Goal: Task Accomplishment & Management: Manage account settings

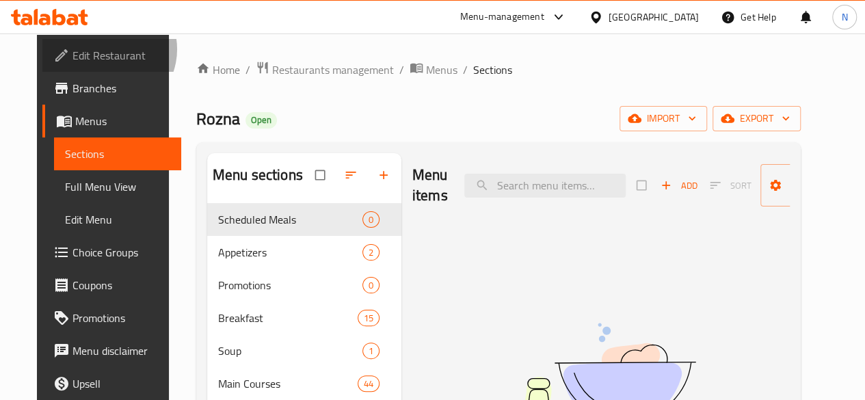
click at [72, 49] on span "Edit Restaurant" at bounding box center [121, 55] width 98 height 16
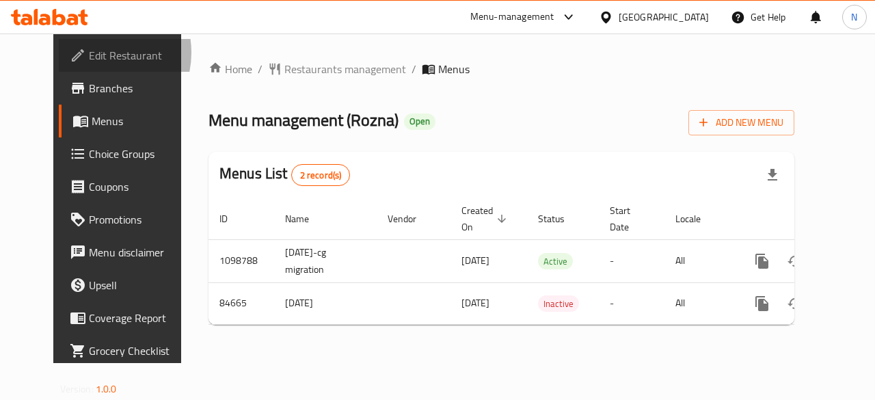
click at [89, 53] on span "Edit Restaurant" at bounding box center [139, 55] width 100 height 16
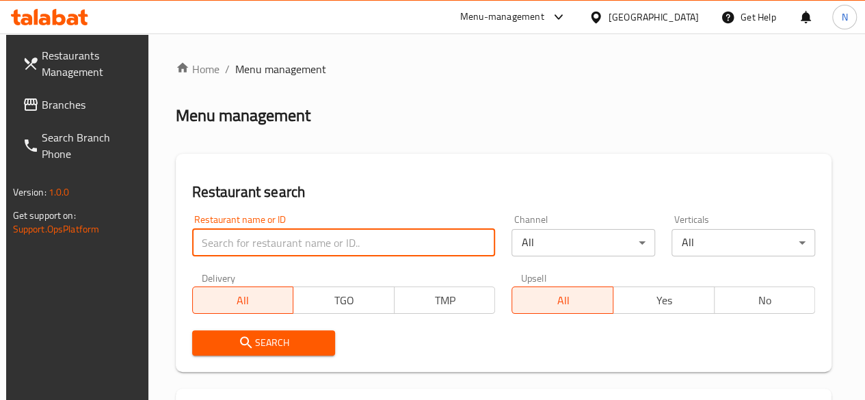
click at [232, 249] on input "search" at bounding box center [343, 242] width 303 height 27
type input "the toro"
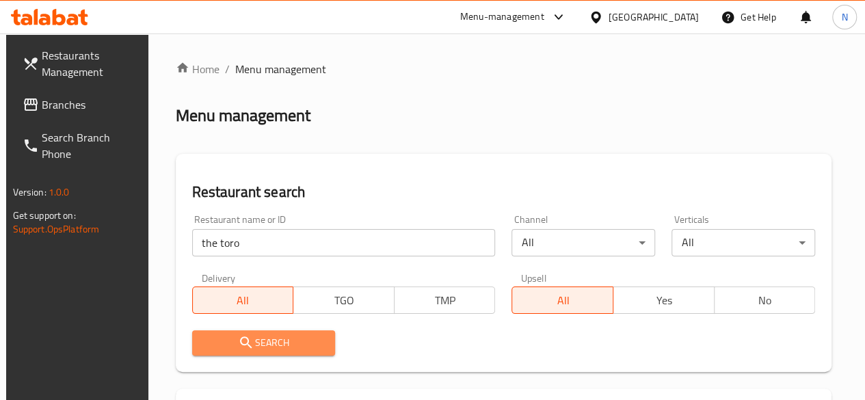
click at [258, 344] on span "Search" at bounding box center [264, 342] width 122 height 17
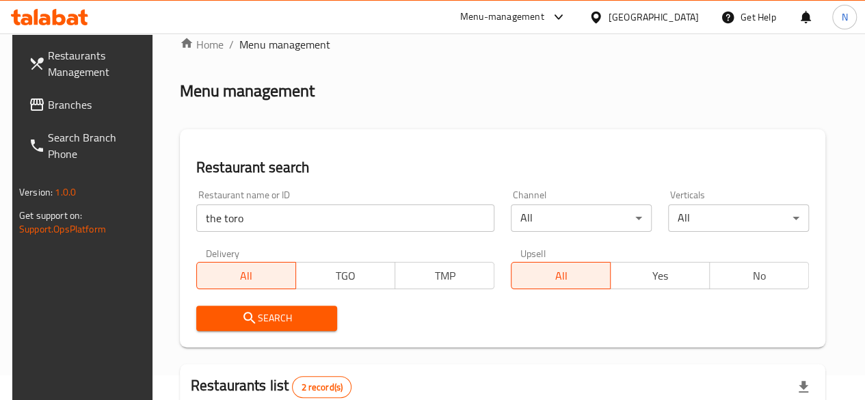
scroll to position [269, 0]
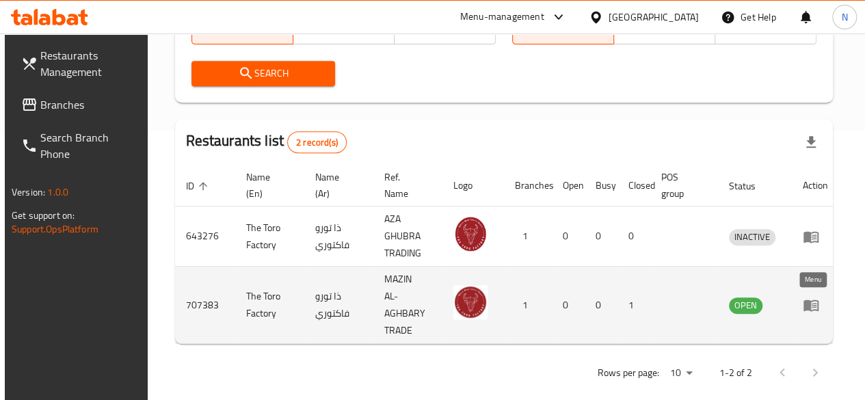
click at [816, 307] on icon "enhanced table" at bounding box center [810, 305] width 16 height 16
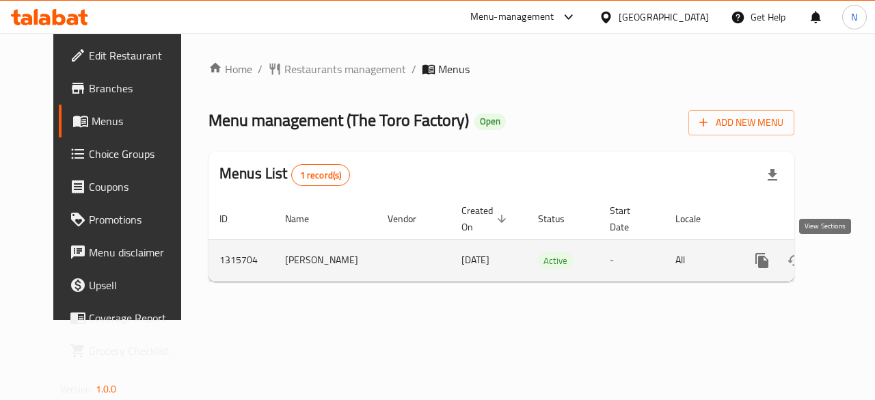
click at [852, 263] on icon "enhanced table" at bounding box center [860, 260] width 16 height 16
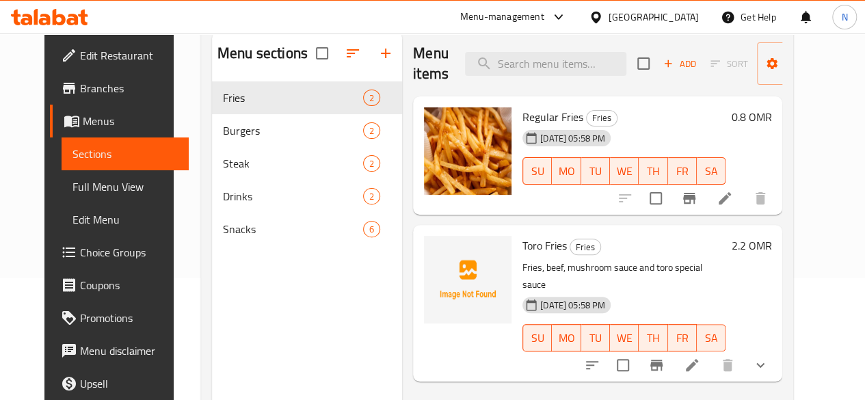
scroll to position [55, 0]
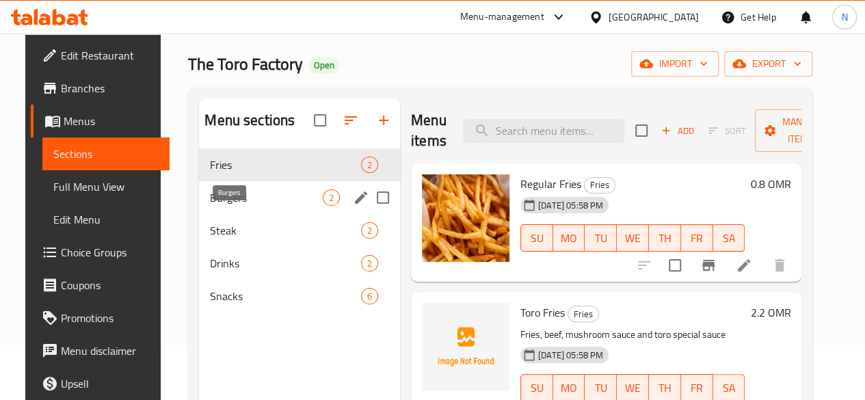
click at [238, 206] on span "Burgers" at bounding box center [266, 197] width 113 height 16
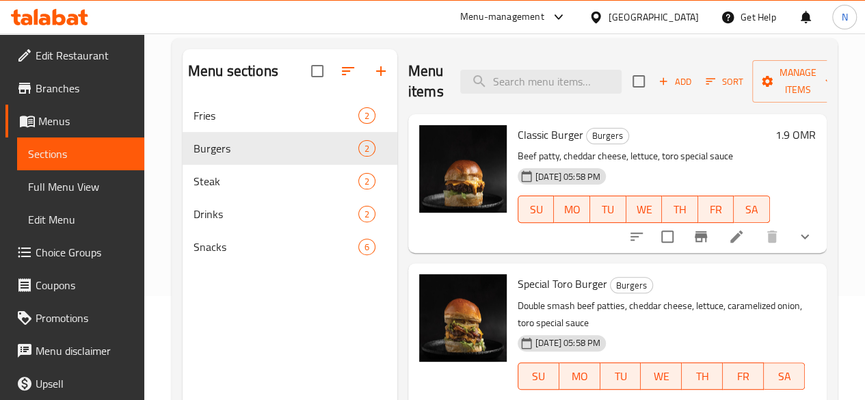
scroll to position [191, 0]
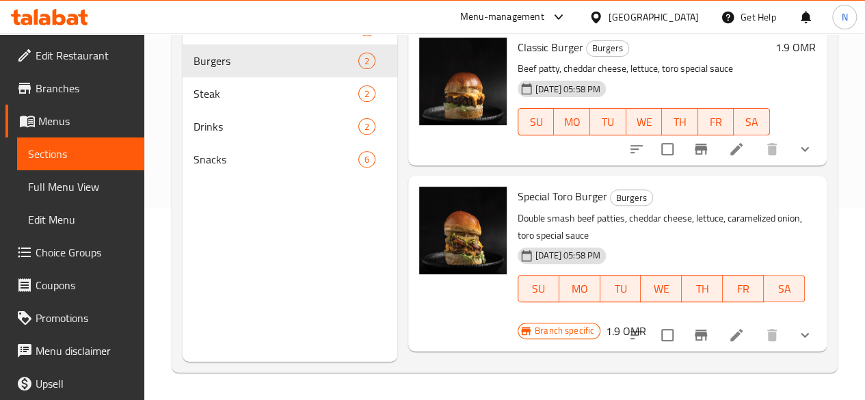
click at [646, 321] on h6 "1.9 OMR" at bounding box center [626, 330] width 40 height 19
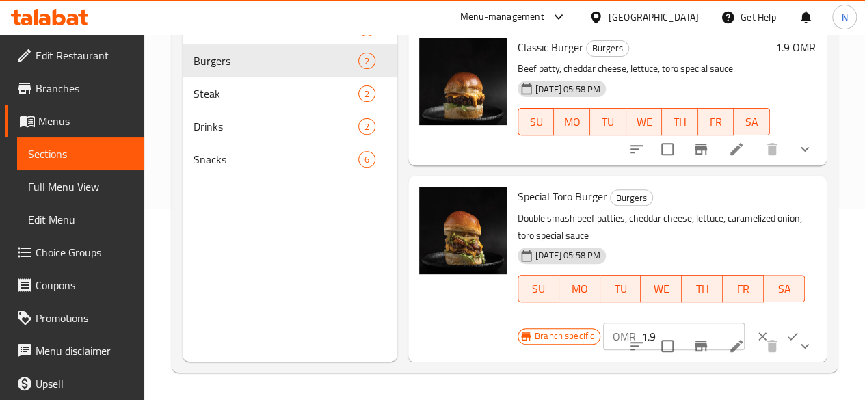
click at [641, 337] on input "1.9" at bounding box center [692, 336] width 103 height 27
type input "2.400"
click at [785, 338] on icon "ok" at bounding box center [792, 336] width 14 height 14
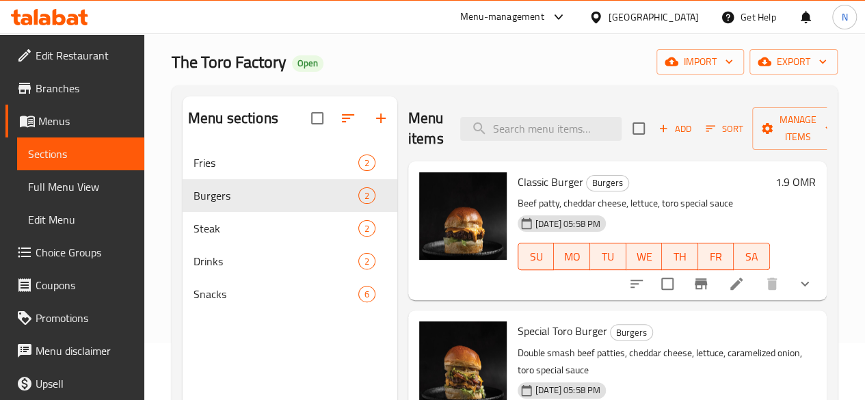
scroll to position [0, 0]
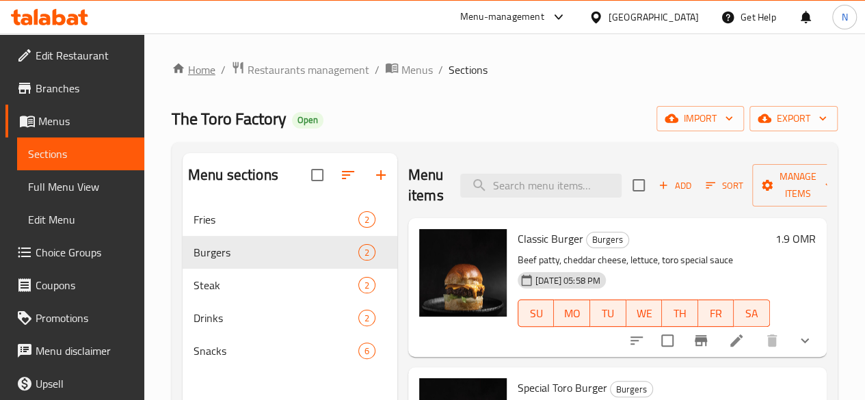
click at [189, 70] on link "Home" at bounding box center [194, 70] width 44 height 16
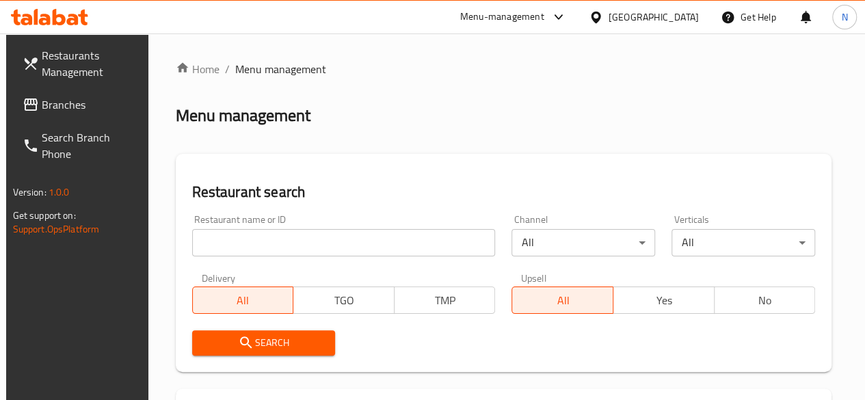
click at [242, 233] on input "search" at bounding box center [343, 242] width 303 height 27
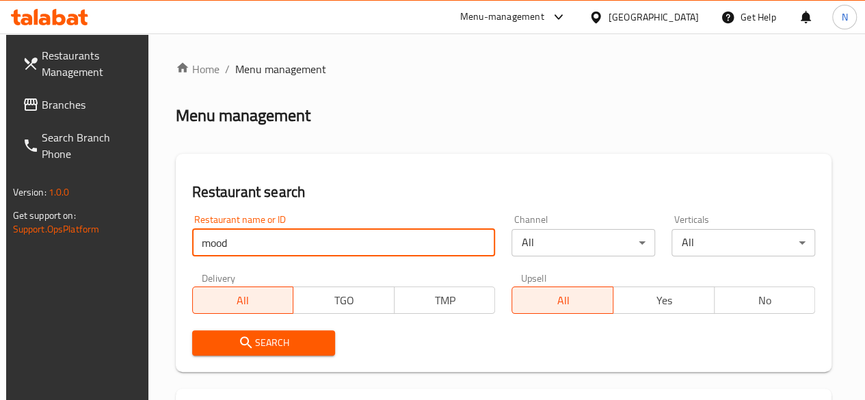
type input "mood station"
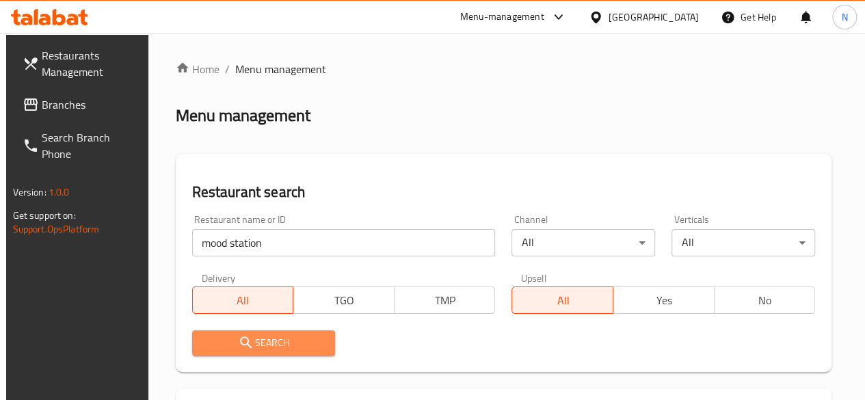
click at [234, 346] on span "Search" at bounding box center [264, 342] width 122 height 17
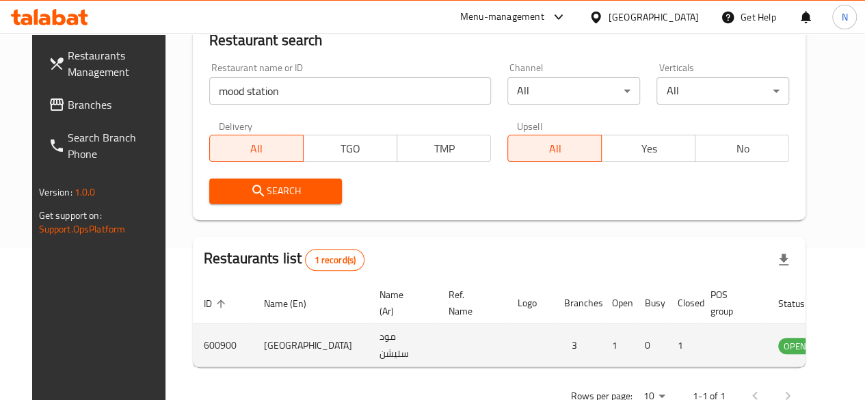
scroll to position [193, 0]
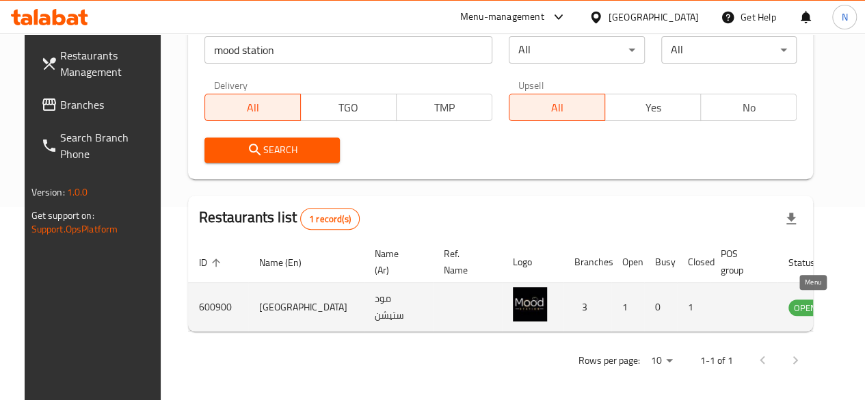
click at [861, 310] on icon "enhanced table" at bounding box center [868, 308] width 15 height 12
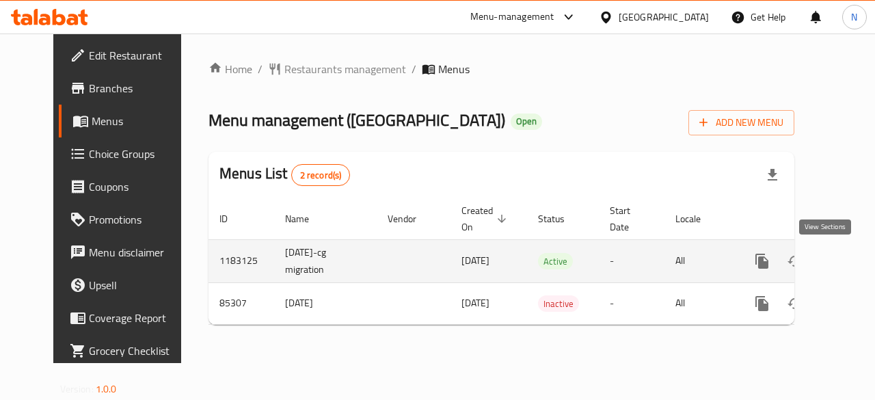
click at [852, 261] on icon "enhanced table" at bounding box center [860, 261] width 16 height 16
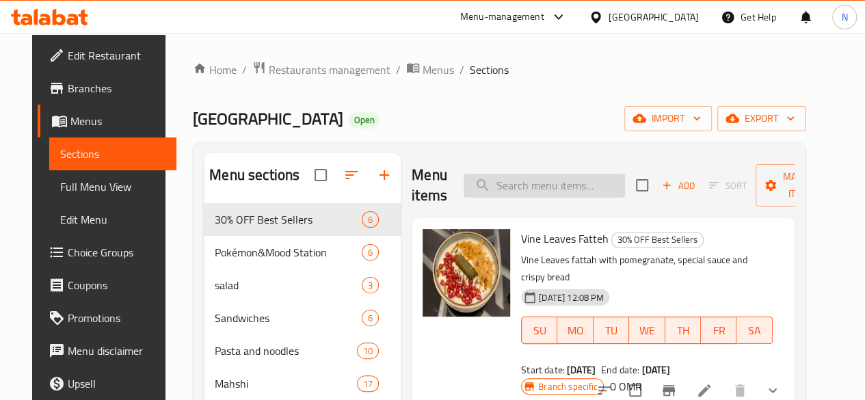
click at [487, 178] on input "search" at bounding box center [543, 186] width 161 height 24
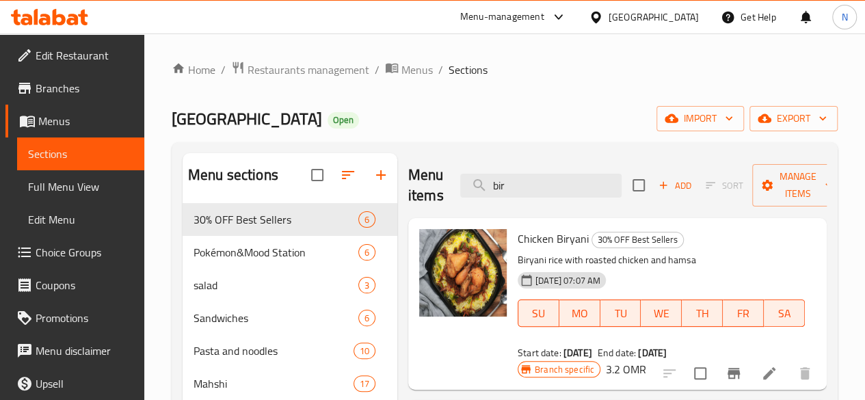
scroll to position [68, 0]
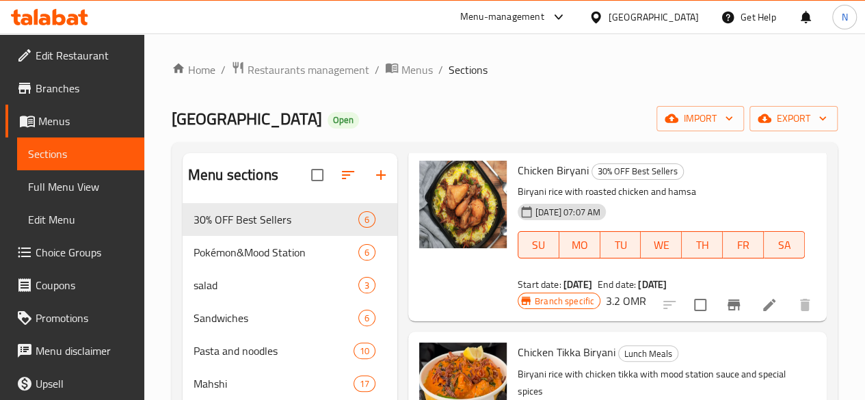
type input "bir"
click at [646, 291] on h6 "3.2 OMR" at bounding box center [626, 300] width 40 height 19
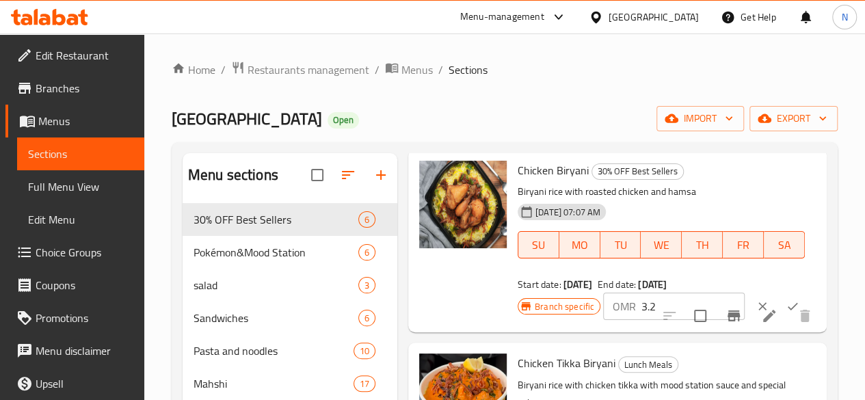
click at [641, 309] on input "3.2" at bounding box center [692, 306] width 103 height 27
type input "3.95"
click at [785, 306] on icon "ok" at bounding box center [792, 306] width 14 height 14
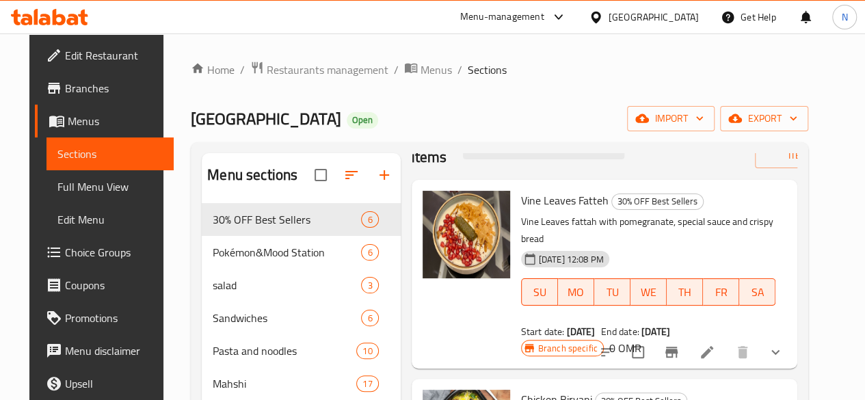
scroll to position [0, 0]
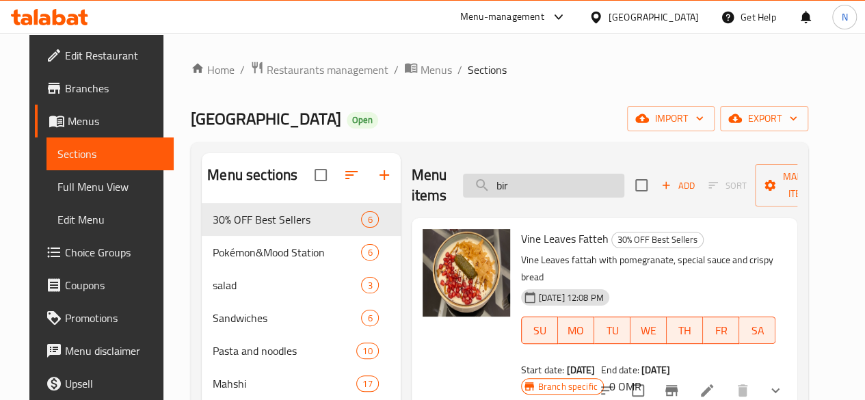
click at [483, 186] on input "bir" at bounding box center [543, 186] width 161 height 24
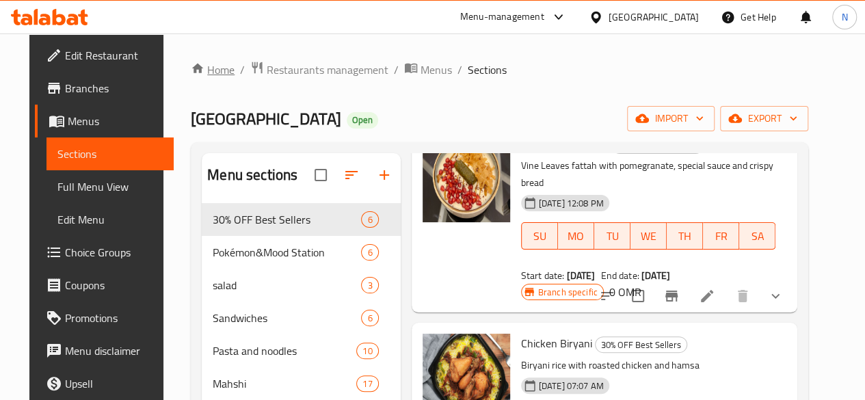
click at [193, 75] on link "Home" at bounding box center [213, 70] width 44 height 16
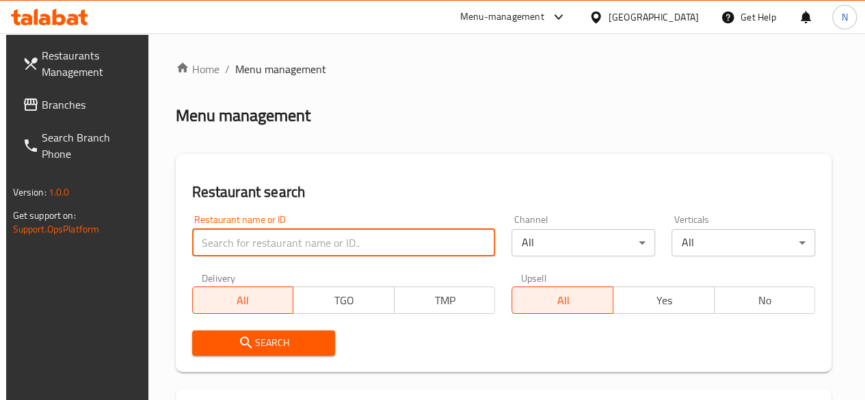
click at [239, 232] on input "search" at bounding box center [343, 242] width 303 height 27
type input "suleiman restaurant"
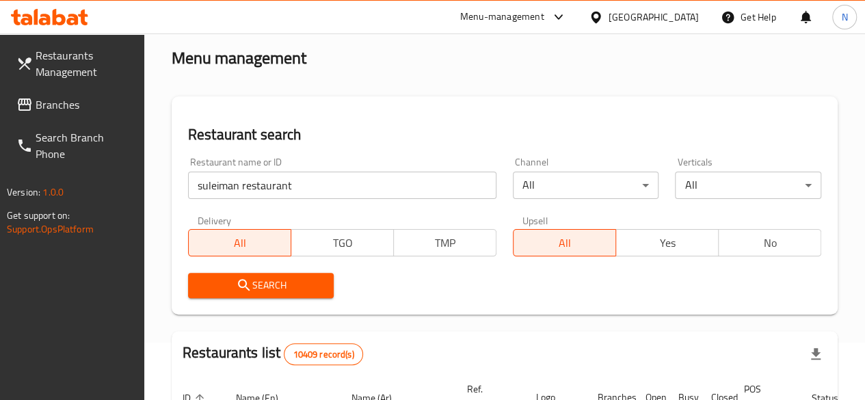
scroll to position [137, 0]
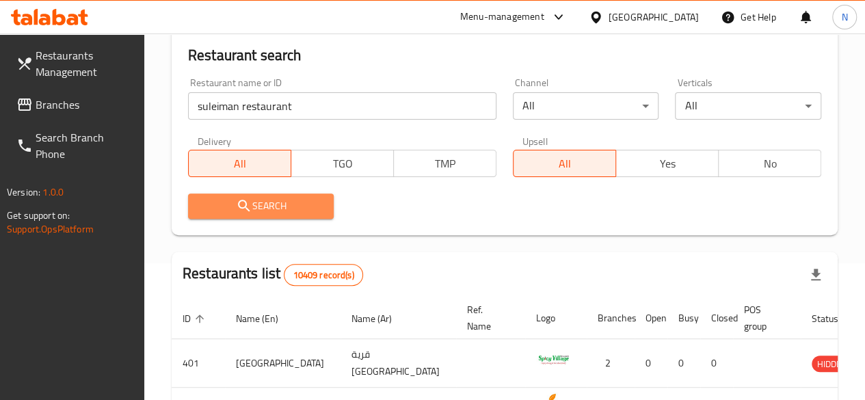
click at [252, 206] on span "Search" at bounding box center [261, 206] width 124 height 17
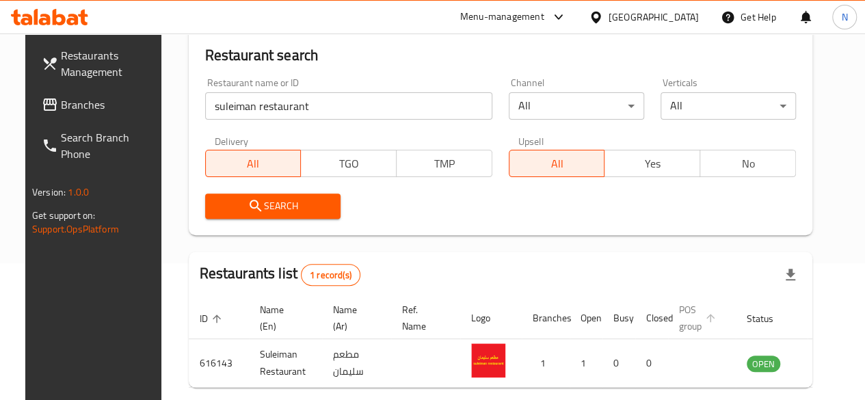
scroll to position [198, 0]
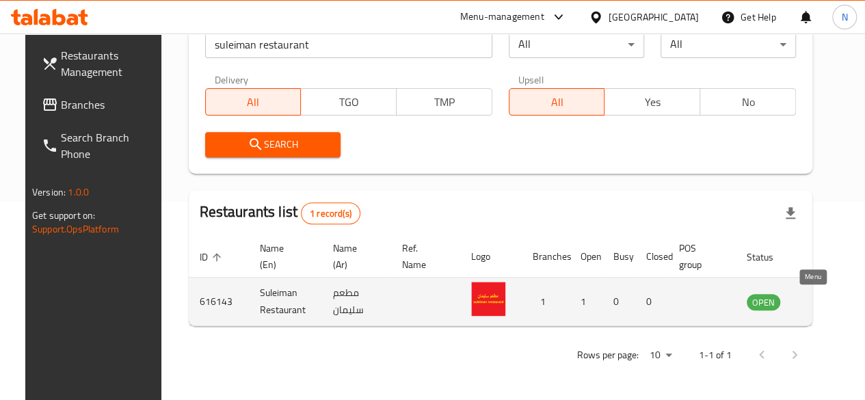
click at [818, 297] on icon "enhanced table" at bounding box center [826, 301] width 16 height 16
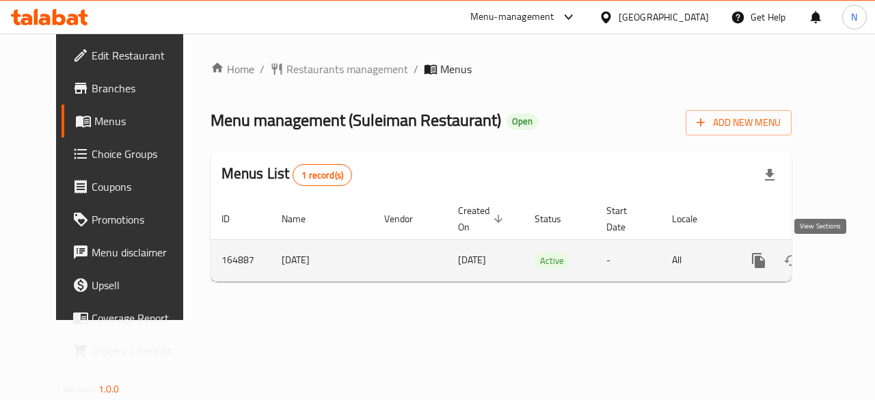
click at [849, 259] on icon "enhanced table" at bounding box center [857, 260] width 16 height 16
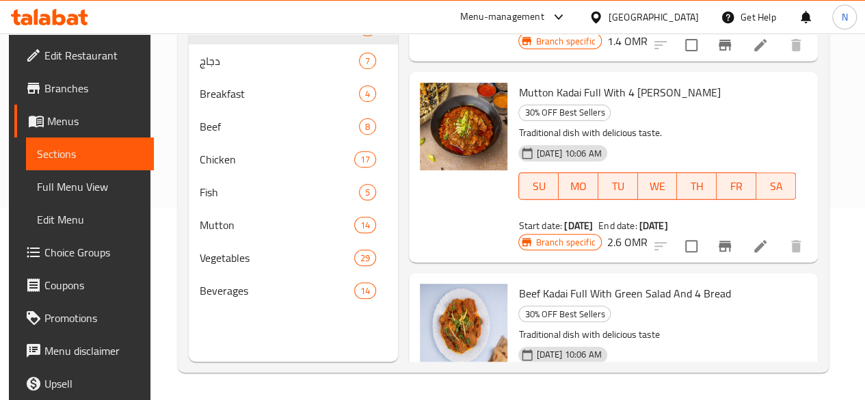
scroll to position [747, 0]
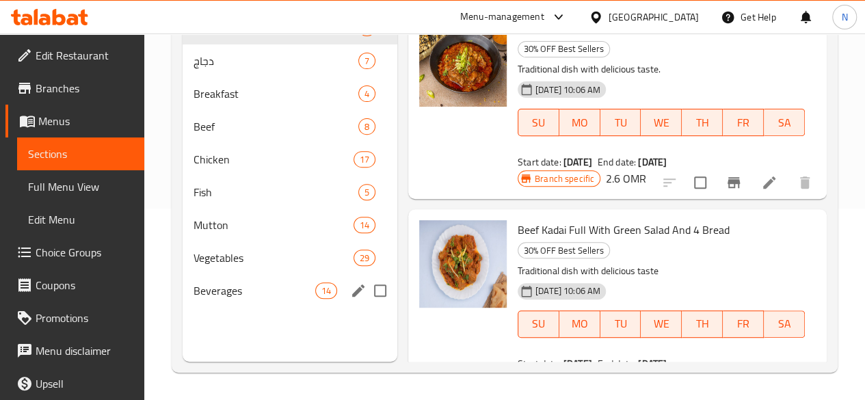
click at [236, 307] on div "Beverages 14" at bounding box center [289, 290] width 215 height 33
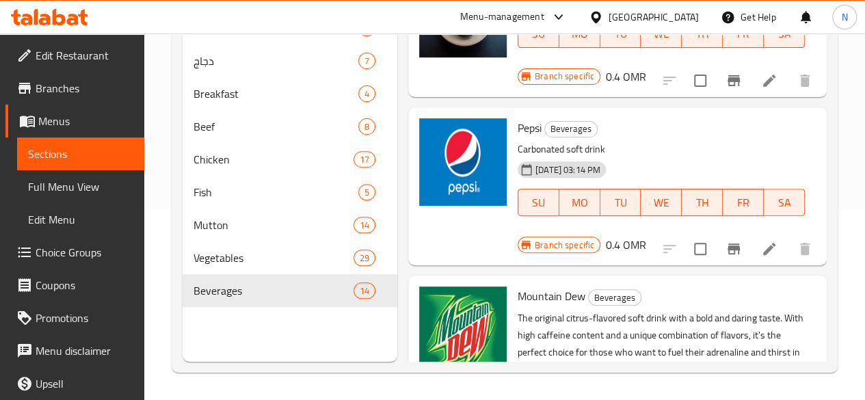
scroll to position [1640, 0]
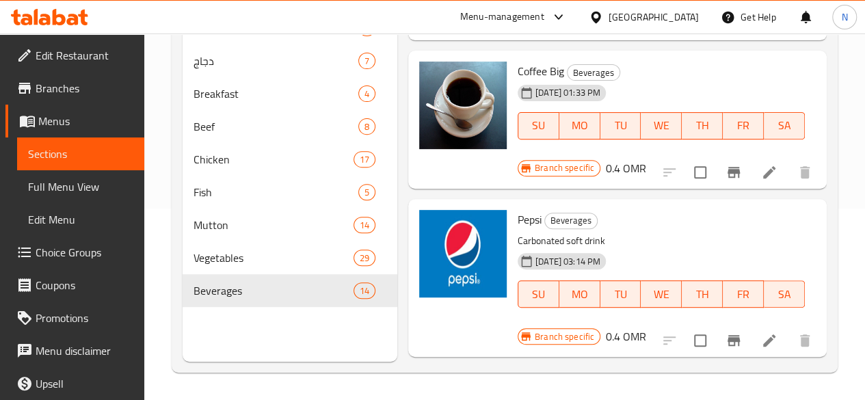
click at [646, 327] on h6 "0.4 OMR" at bounding box center [626, 336] width 40 height 19
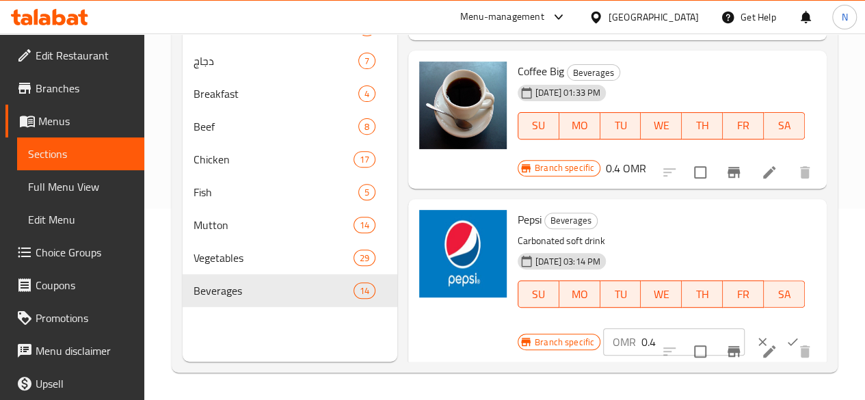
scroll to position [1709, 0]
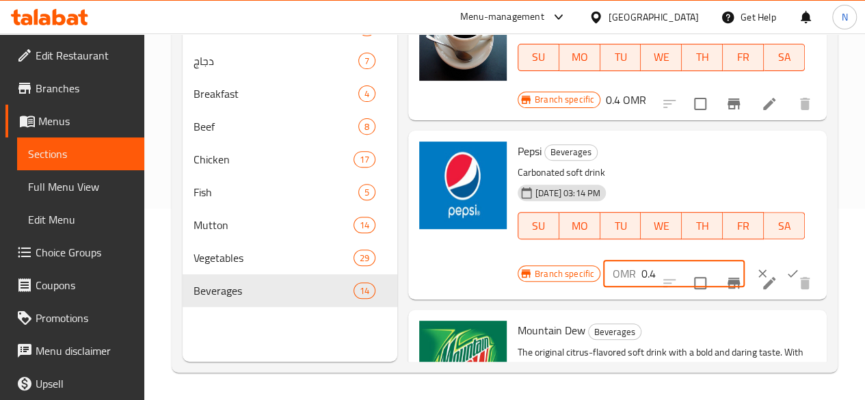
click at [641, 260] on input "0.4" at bounding box center [692, 273] width 103 height 27
type input "0.450"
click at [785, 267] on icon "ok" at bounding box center [792, 274] width 14 height 14
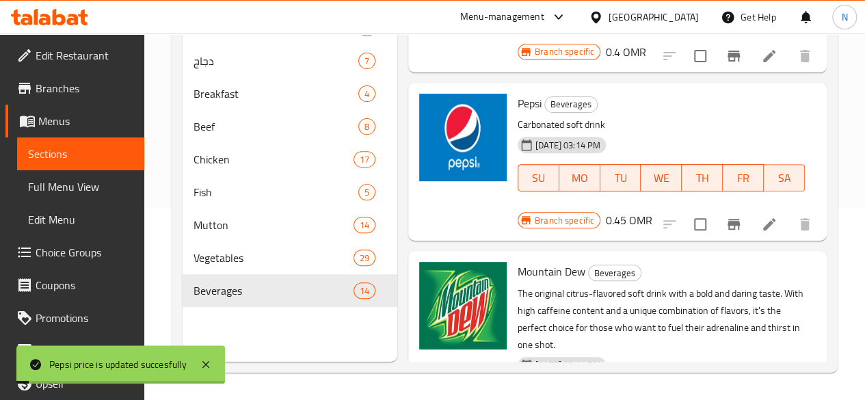
scroll to position [1846, 0]
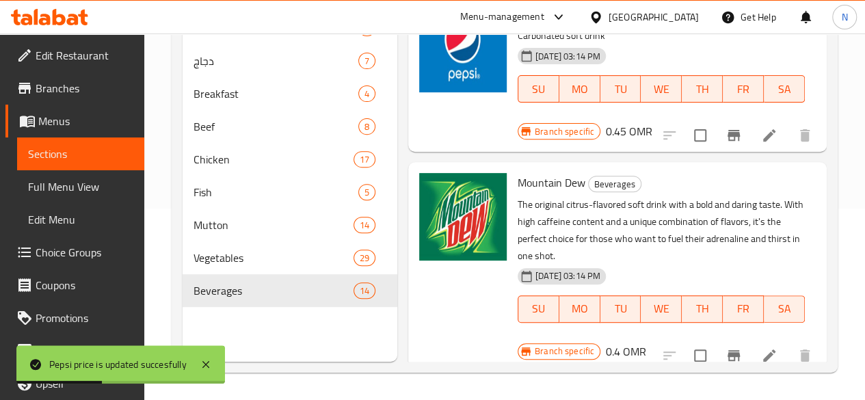
click at [646, 342] on h6 "0.4 OMR" at bounding box center [626, 351] width 40 height 19
click at [641, 343] on input "0.4" at bounding box center [692, 356] width 103 height 27
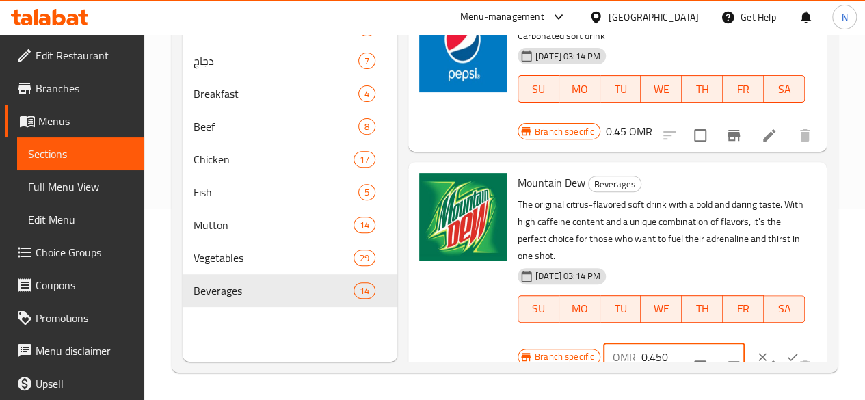
type input "0.450"
click at [785, 350] on icon "ok" at bounding box center [792, 357] width 14 height 14
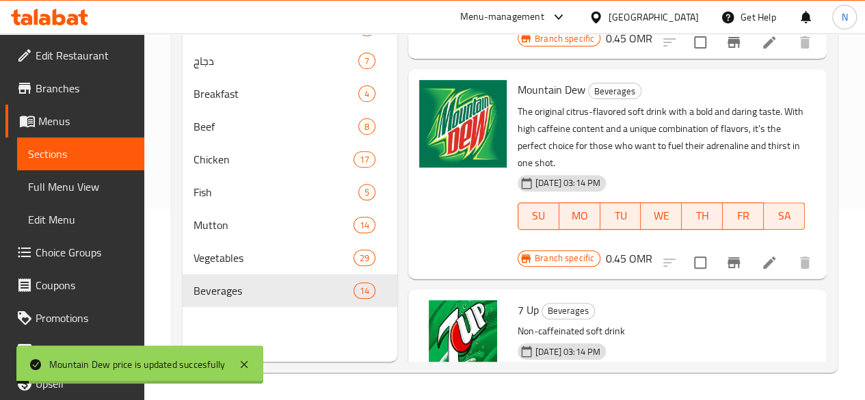
scroll to position [2025, 0]
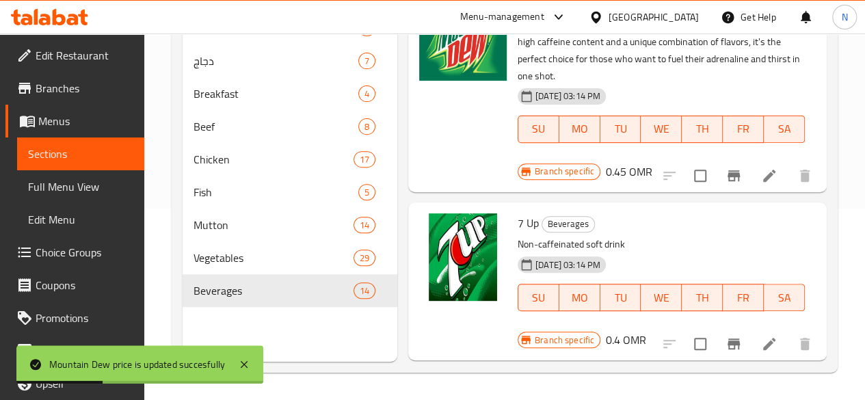
click at [646, 330] on h6 "0.4 OMR" at bounding box center [626, 339] width 40 height 19
click at [641, 332] on input "0.4" at bounding box center [692, 345] width 103 height 27
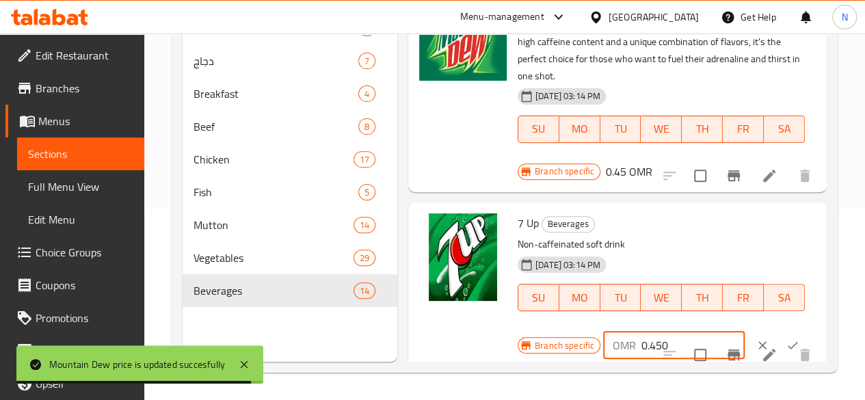
type input "0.450"
click at [785, 338] on icon "ok" at bounding box center [792, 345] width 14 height 14
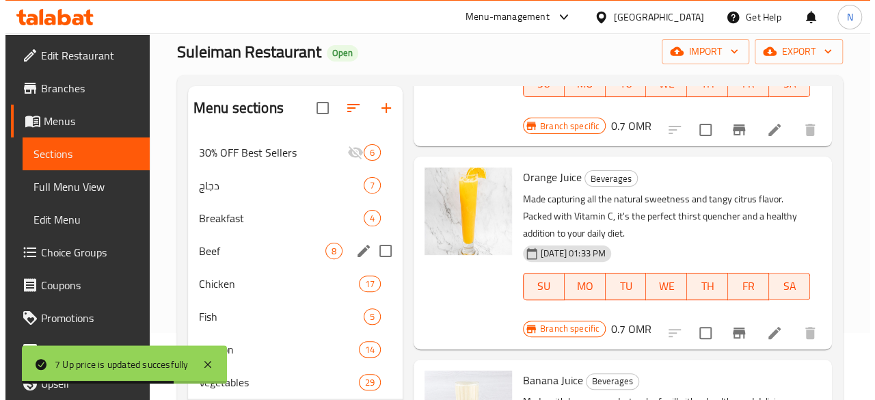
scroll to position [0, 0]
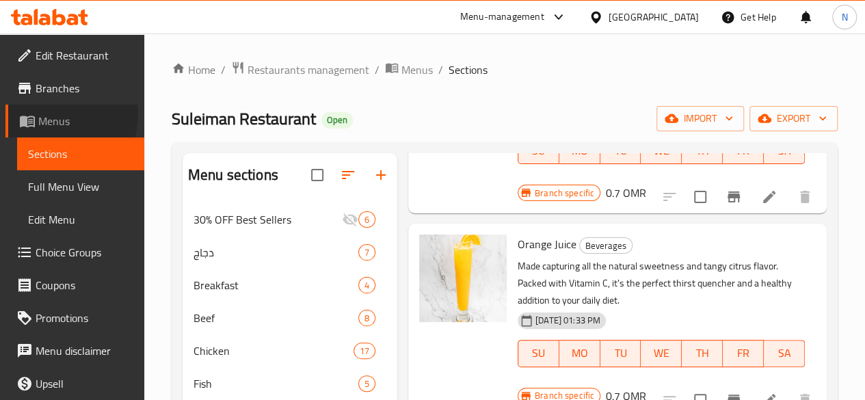
click at [54, 114] on span "Menus" at bounding box center [85, 121] width 95 height 16
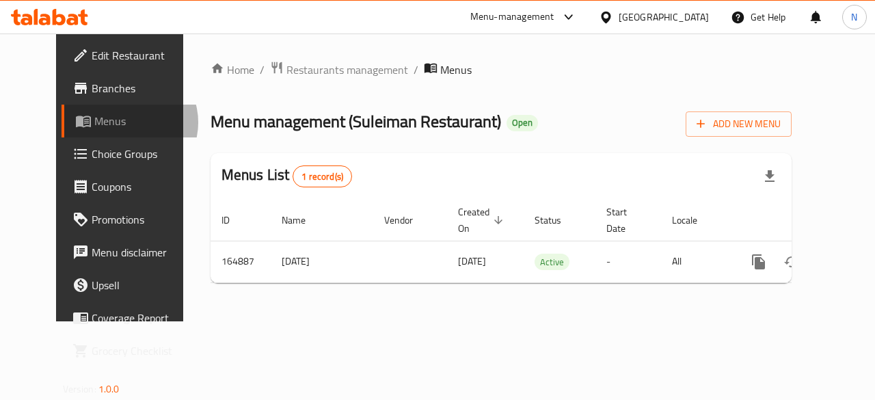
click at [94, 122] on span "Menus" at bounding box center [142, 121] width 97 height 16
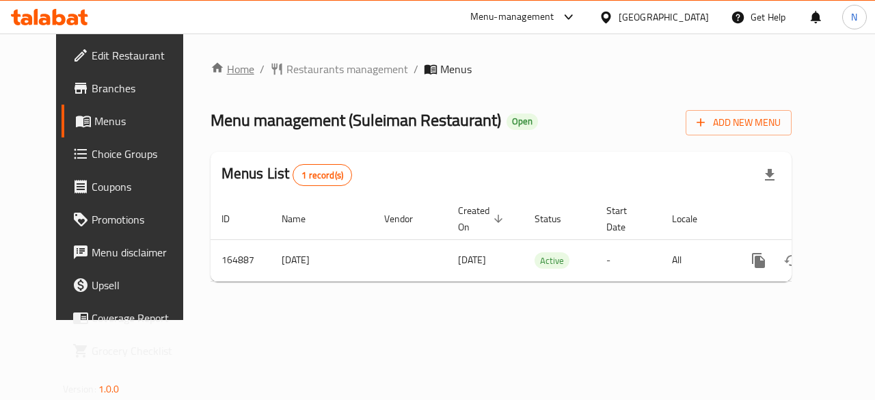
click at [211, 77] on link "Home" at bounding box center [233, 69] width 44 height 16
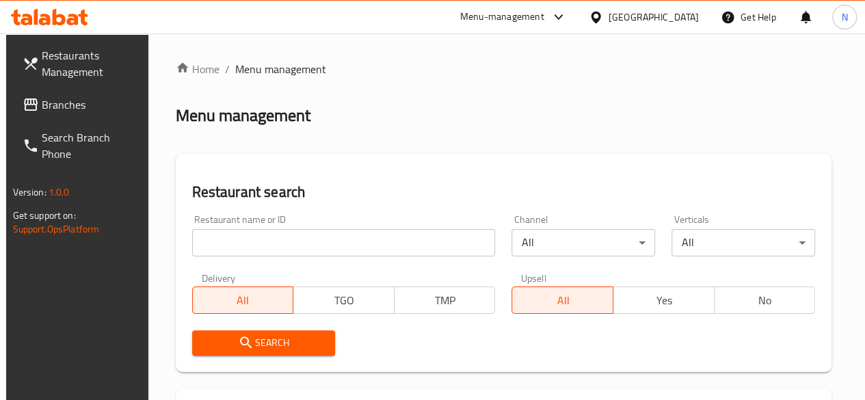
click at [225, 246] on input "search" at bounding box center [343, 242] width 303 height 27
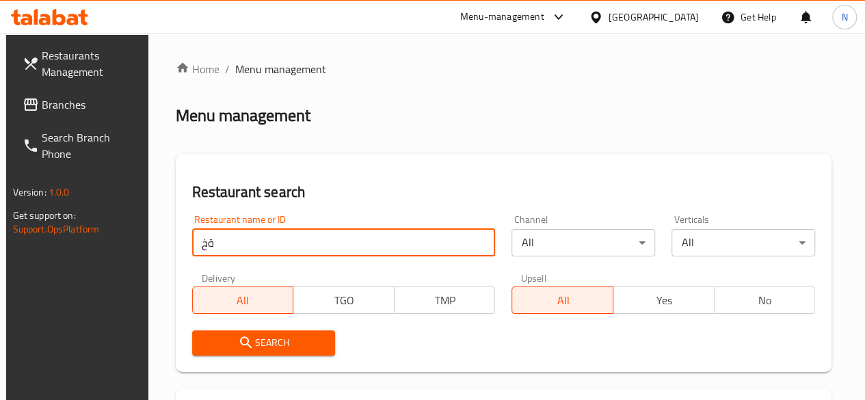
type input "ة"
type input "mood station"
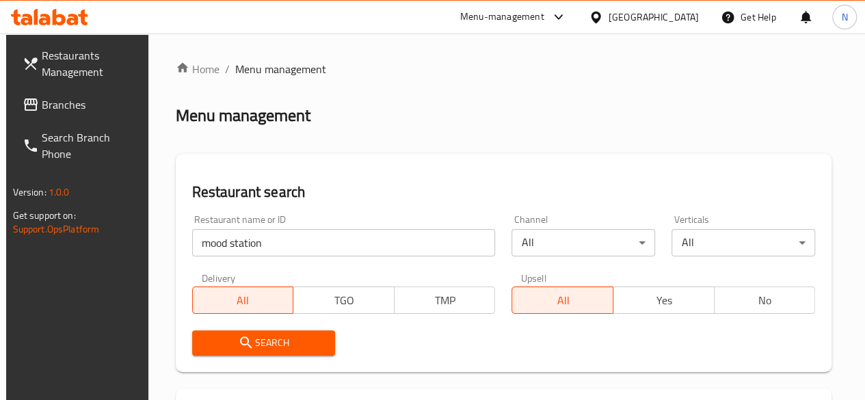
drag, startPoint x: 261, startPoint y: 334, endPoint x: 259, endPoint y: 344, distance: 9.8
click at [259, 343] on span "Search" at bounding box center [264, 342] width 122 height 17
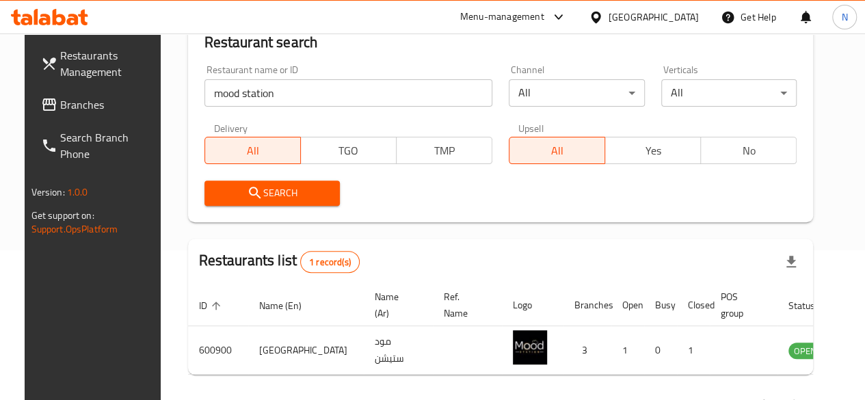
scroll to position [193, 0]
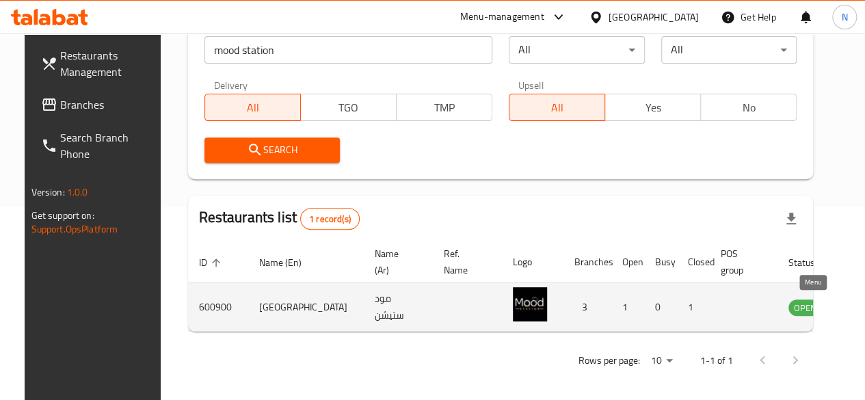
click at [860, 306] on link "enhanced table" at bounding box center [872, 307] width 25 height 16
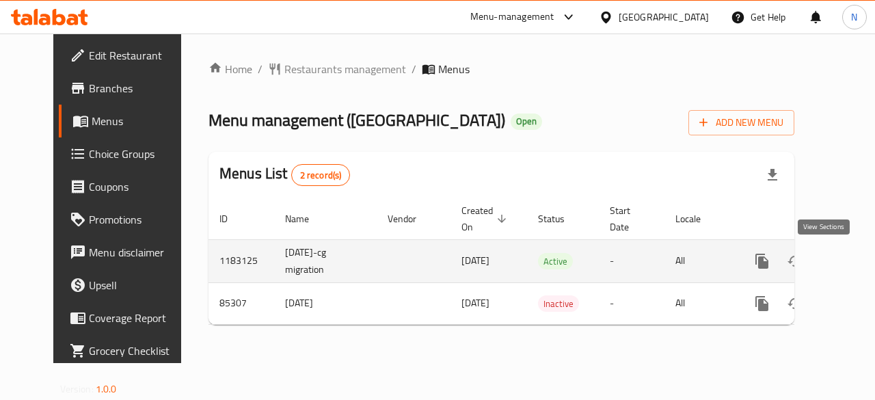
click at [852, 262] on icon "enhanced table" at bounding box center [860, 261] width 16 height 16
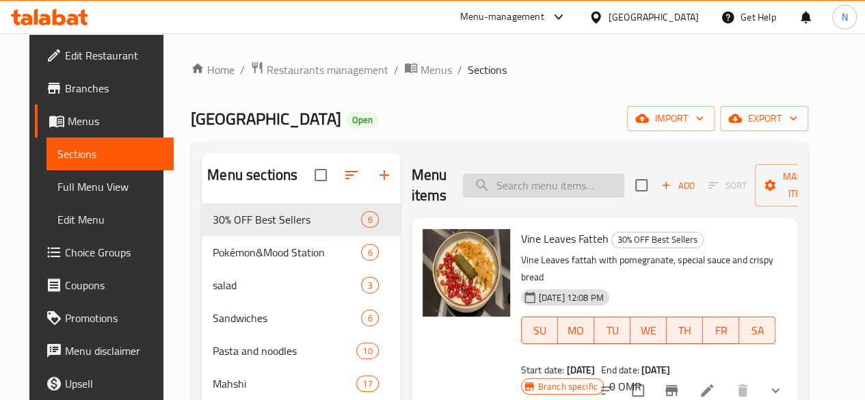
click at [485, 189] on input "search" at bounding box center [543, 186] width 161 height 24
type input "m"
paste input "Chicken Biryani"
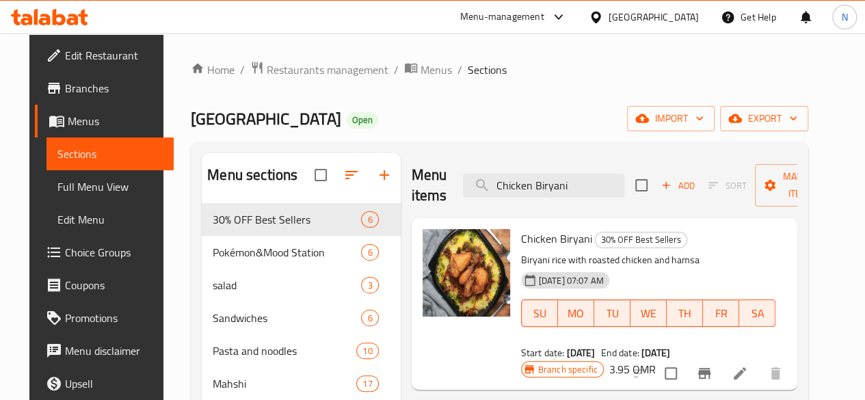
drag, startPoint x: 345, startPoint y: 180, endPoint x: 333, endPoint y: 180, distance: 12.3
paste input "Pasta White Sauce"
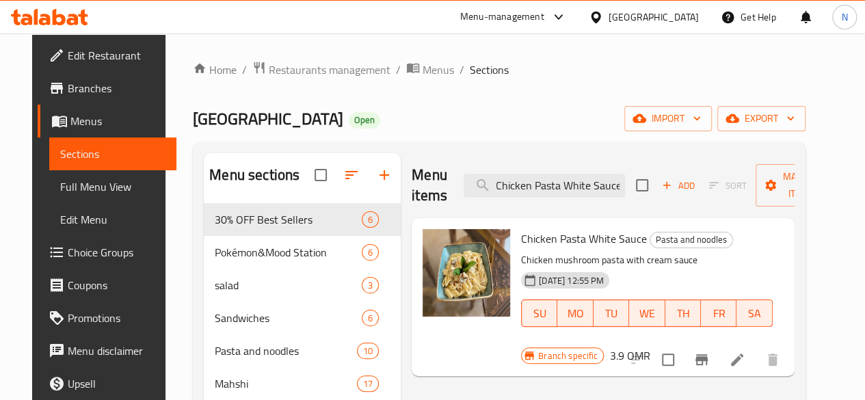
type input "Chicken Pasta White Sauce"
click at [649, 346] on h6 "3.9 OMR" at bounding box center [629, 355] width 40 height 19
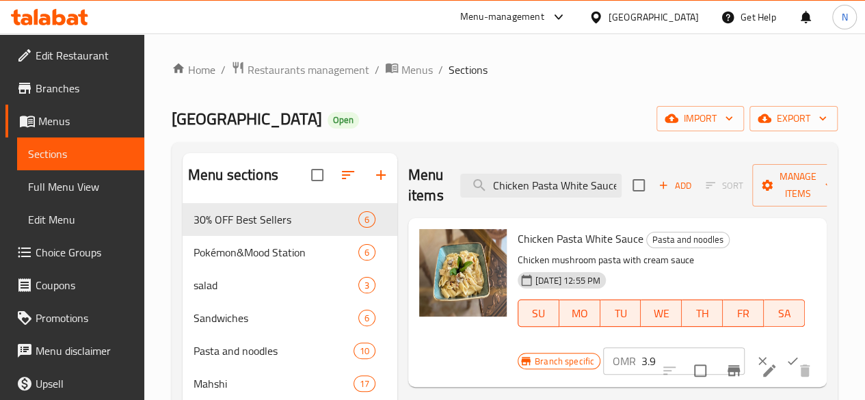
click at [641, 363] on input "3.9" at bounding box center [692, 360] width 103 height 27
type input "3.95"
click at [777, 359] on button "ok" at bounding box center [792, 361] width 30 height 30
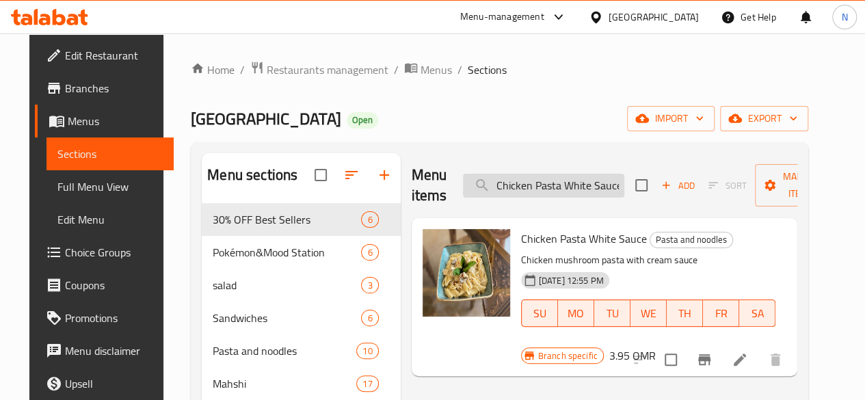
click at [521, 180] on input "Chicken Pasta White Sauce" at bounding box center [543, 186] width 161 height 24
paste input "ith Pink"
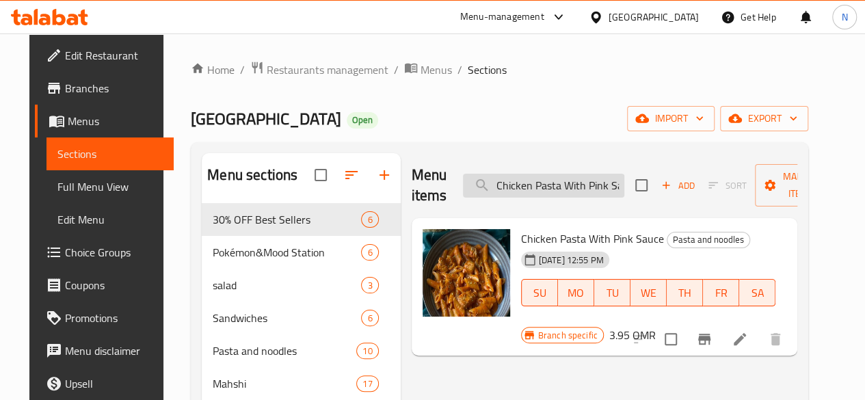
click at [563, 185] on input "Chicken Pasta With Pink Sauce" at bounding box center [543, 186] width 161 height 24
paste input "Oyster"
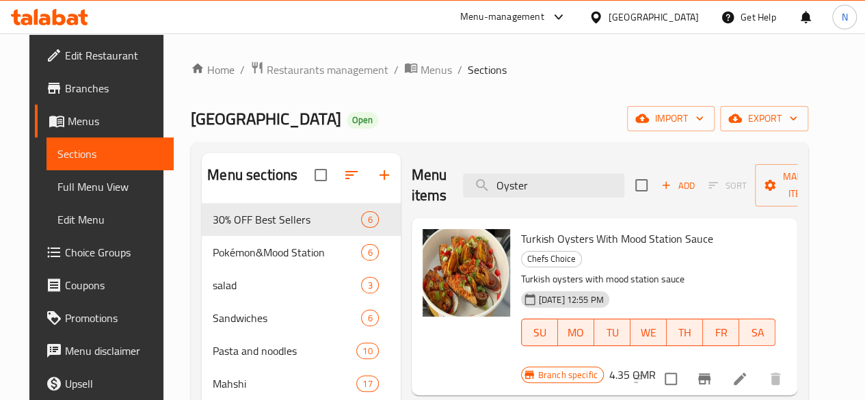
type input "Oyster"
click at [68, 120] on span "Menus" at bounding box center [115, 121] width 95 height 16
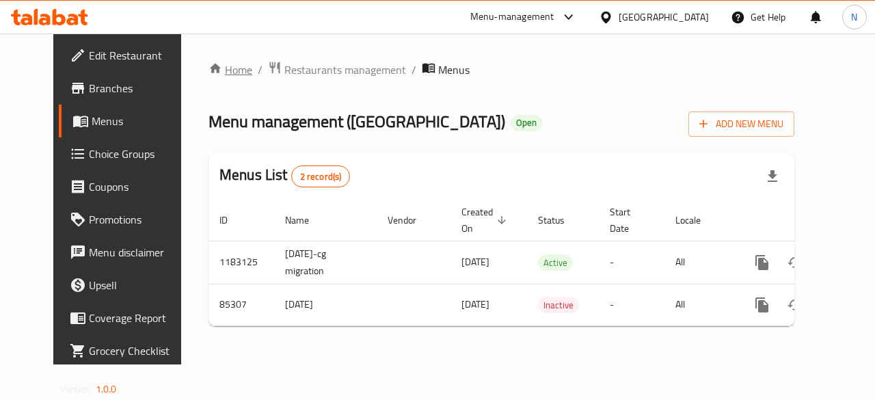
click at [208, 70] on link "Home" at bounding box center [230, 70] width 44 height 16
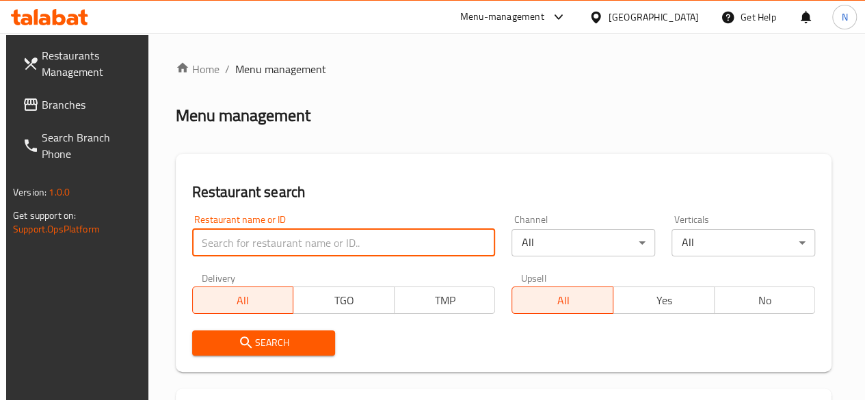
click at [231, 237] on input "search" at bounding box center [343, 242] width 303 height 27
type input "mood station"
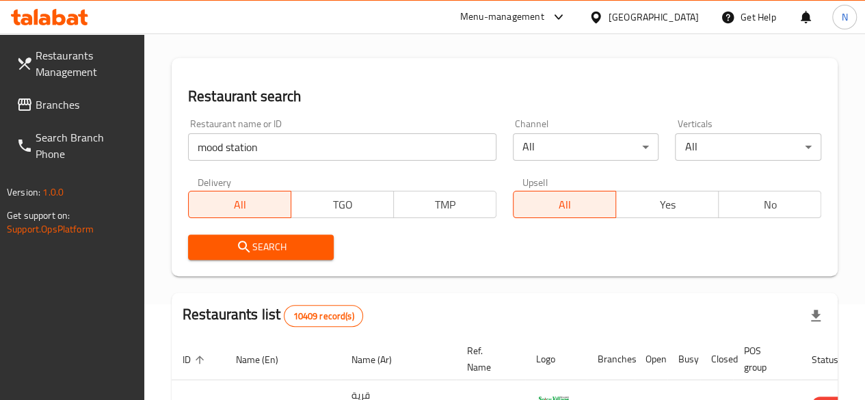
scroll to position [205, 0]
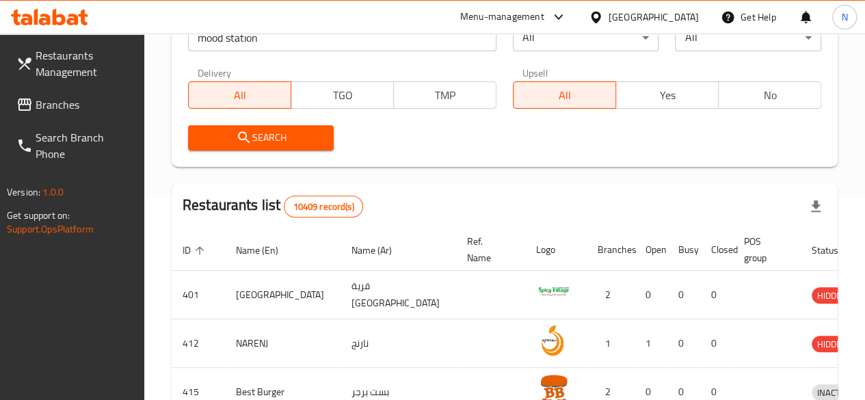
click at [304, 146] on span "Search" at bounding box center [261, 137] width 124 height 17
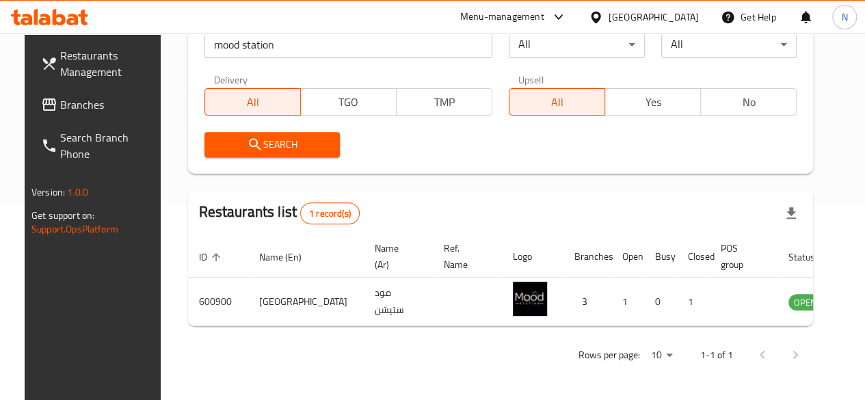
scroll to position [198, 0]
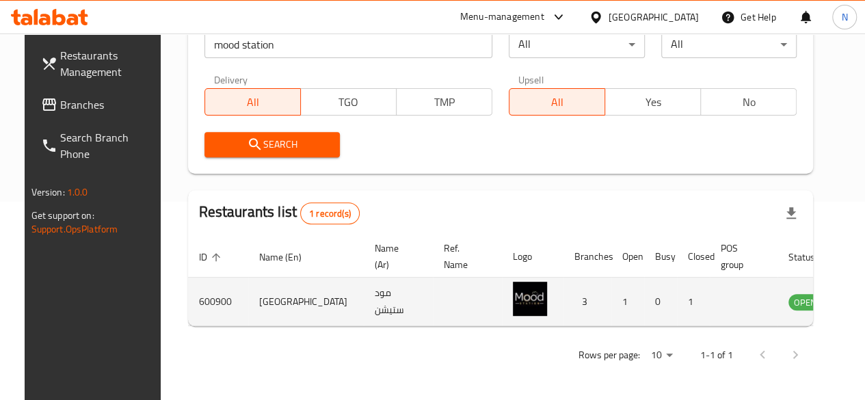
click at [861, 299] on icon "enhanced table" at bounding box center [868, 303] width 15 height 12
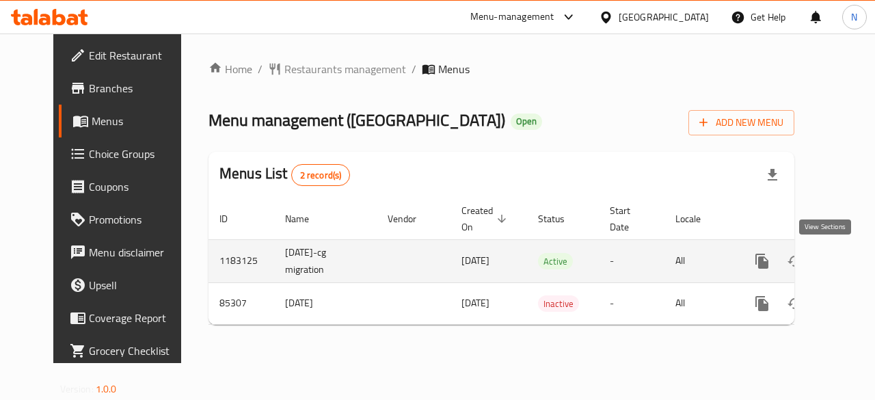
click at [852, 265] on icon "enhanced table" at bounding box center [860, 261] width 16 height 16
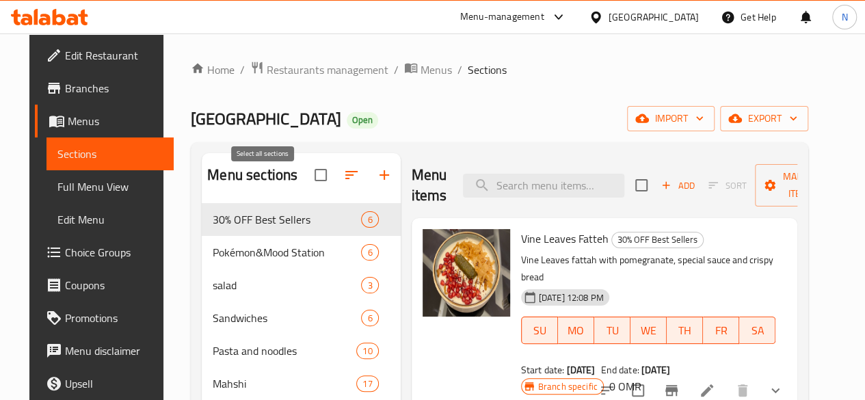
click at [306, 183] on input "checkbox" at bounding box center [320, 175] width 29 height 29
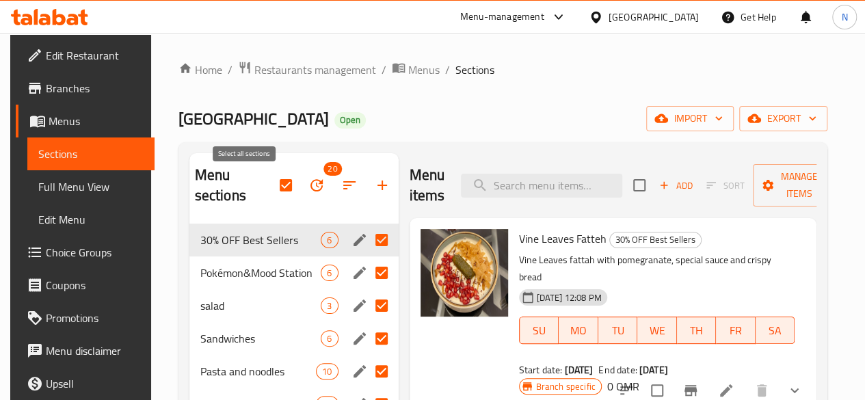
click at [271, 183] on input "checkbox" at bounding box center [285, 185] width 29 height 29
checkbox input "false"
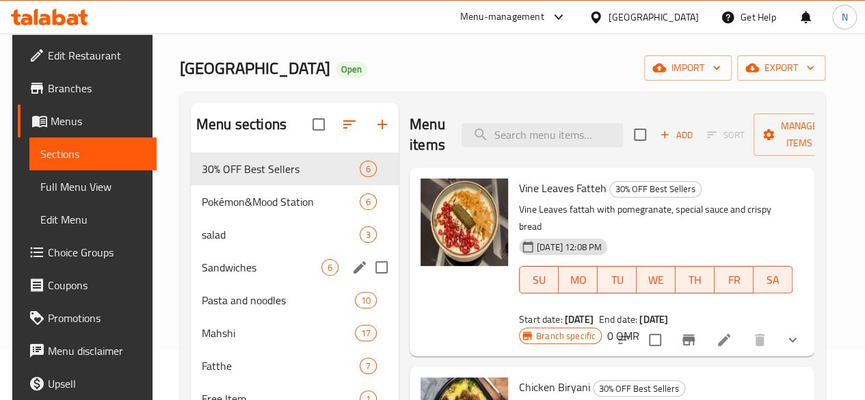
scroll to position [137, 0]
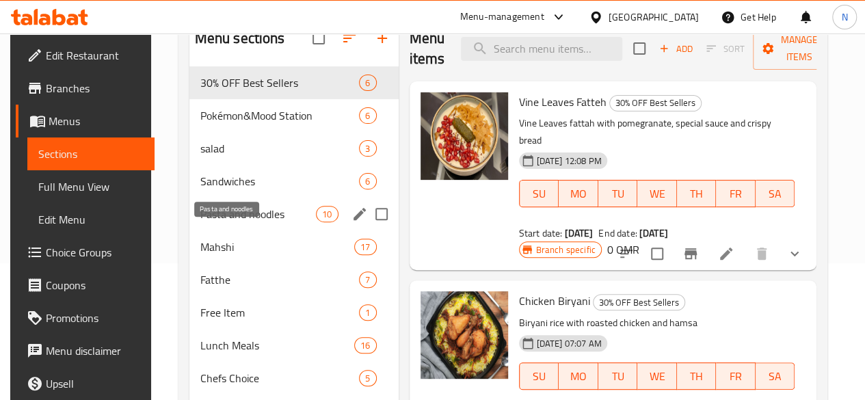
click at [215, 222] on span "Pasta and noodles" at bounding box center [258, 214] width 116 height 16
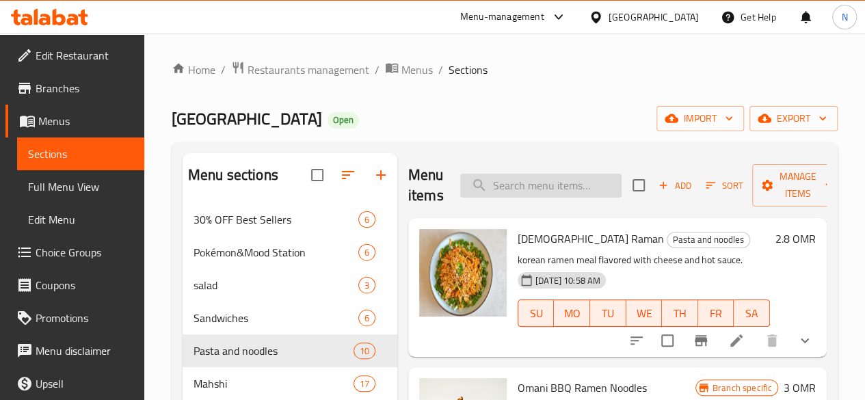
click at [476, 188] on input "search" at bounding box center [540, 186] width 161 height 24
paste input "Oyster"
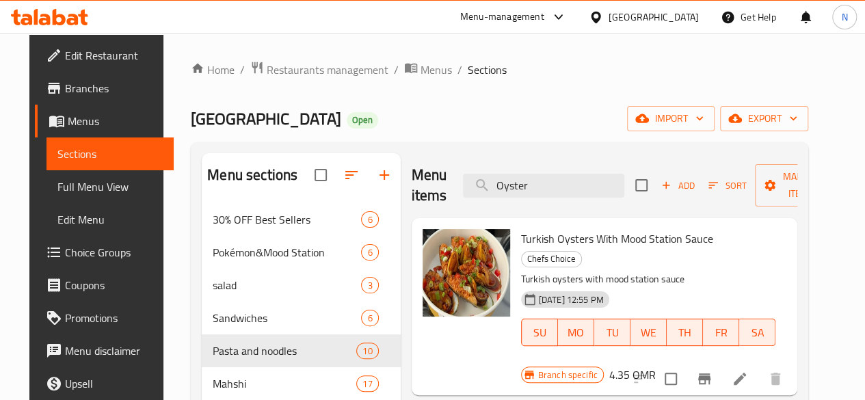
click at [656, 275] on p "Turkish oysters with mood station sauce" at bounding box center [648, 279] width 255 height 17
click at [655, 365] on h6 "4.35 OMR" at bounding box center [632, 374] width 46 height 19
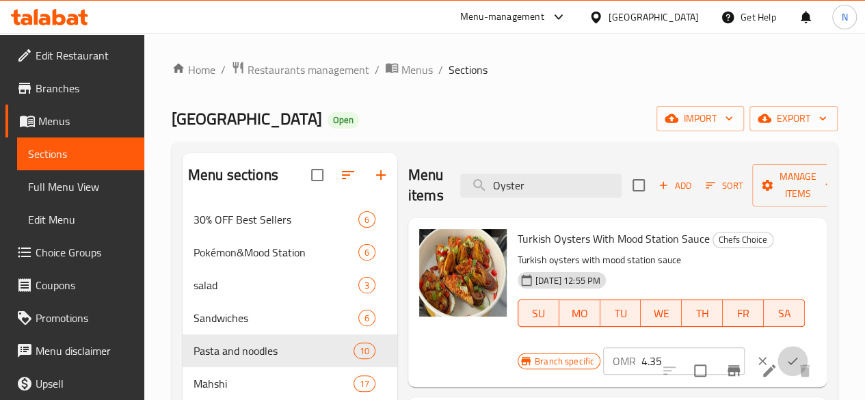
click at [785, 358] on icon "ok" at bounding box center [792, 361] width 14 height 14
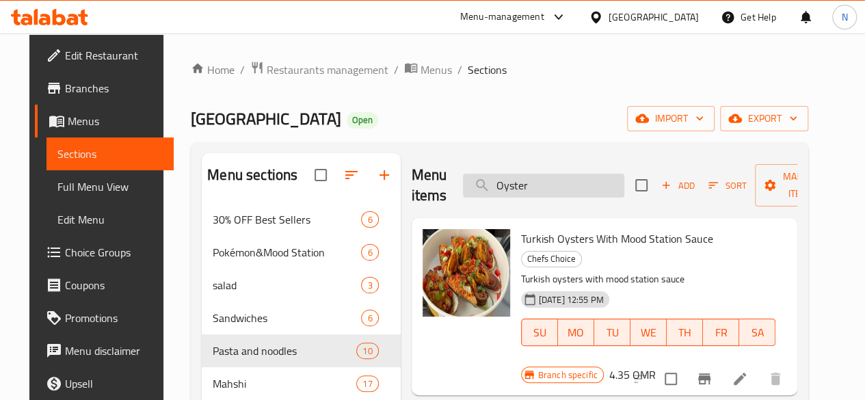
click at [511, 189] on input "Oyster" at bounding box center [543, 186] width 161 height 24
paste input "Chicken Pasta With Pink Sauce"
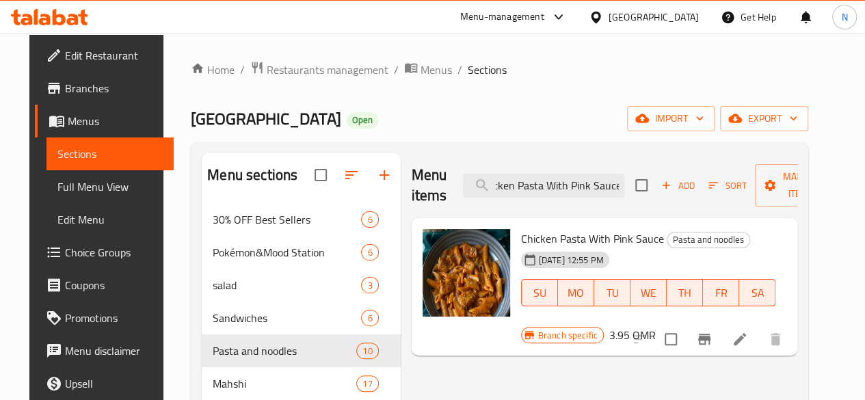
type input "Chicken Pasta With Pink Sauce"
click at [655, 325] on h6 "3.95 OMR" at bounding box center [632, 334] width 46 height 19
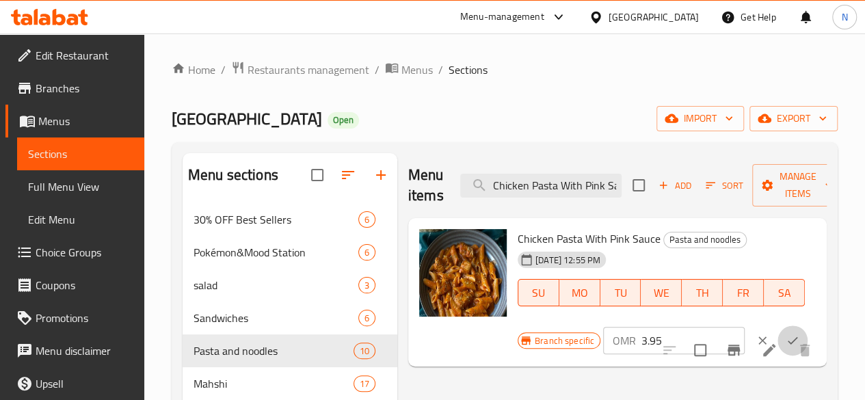
click at [785, 337] on icon "ok" at bounding box center [792, 341] width 14 height 14
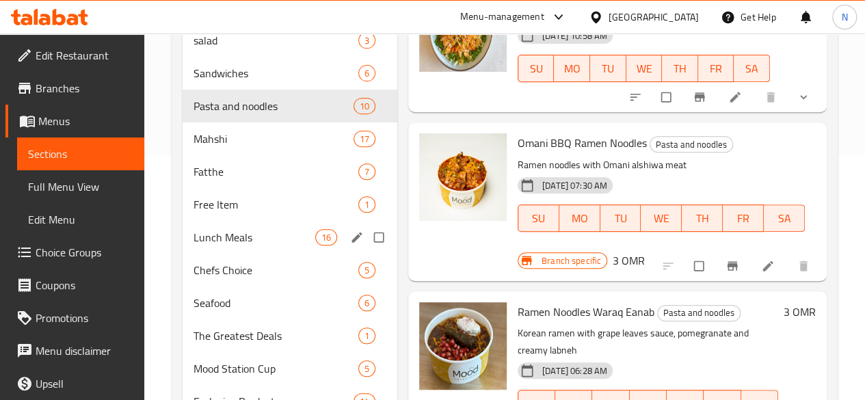
scroll to position [273, 0]
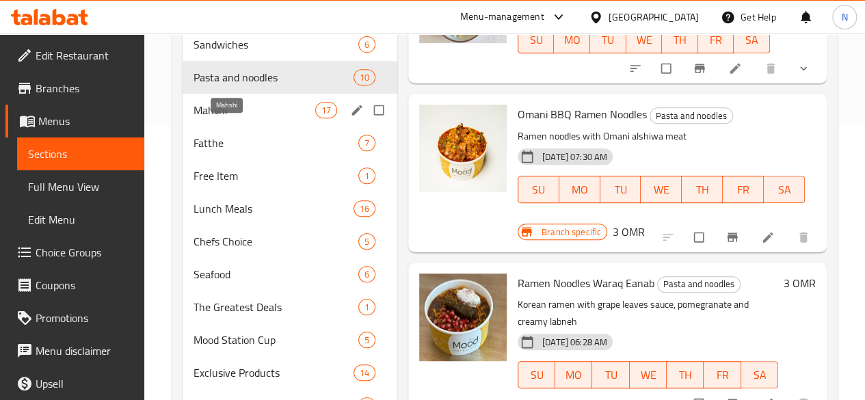
click at [227, 118] on span "Mahshi" at bounding box center [254, 110] width 122 height 16
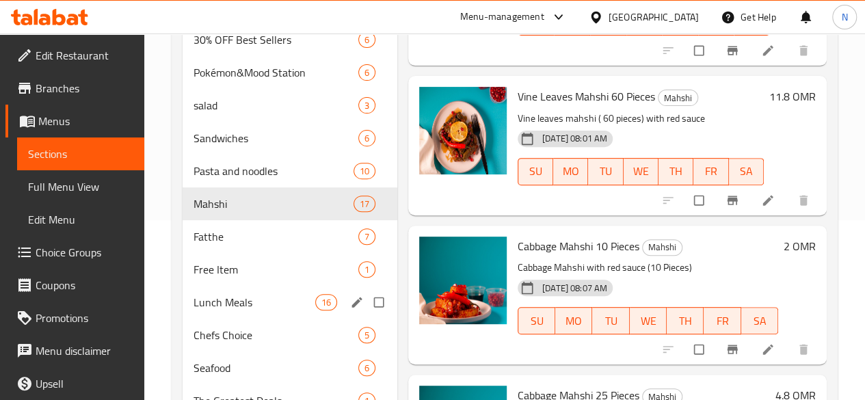
scroll to position [205, 0]
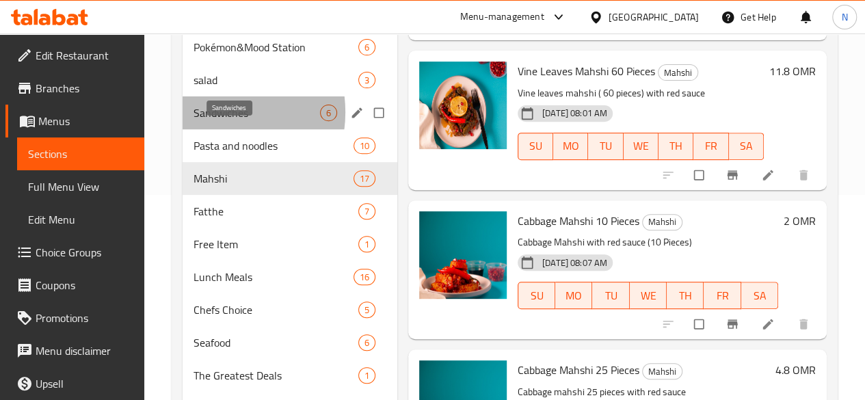
click at [211, 121] on span "Sandwiches" at bounding box center [256, 113] width 126 height 16
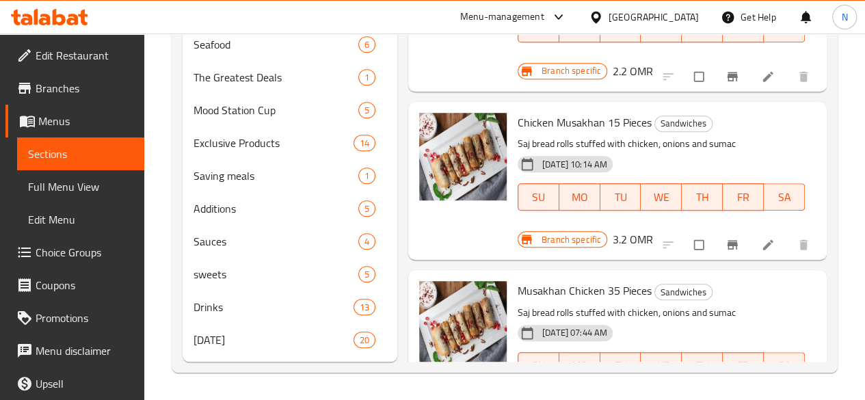
scroll to position [523, 0]
click at [223, 113] on span "Mood Station Cup" at bounding box center [256, 110] width 126 height 16
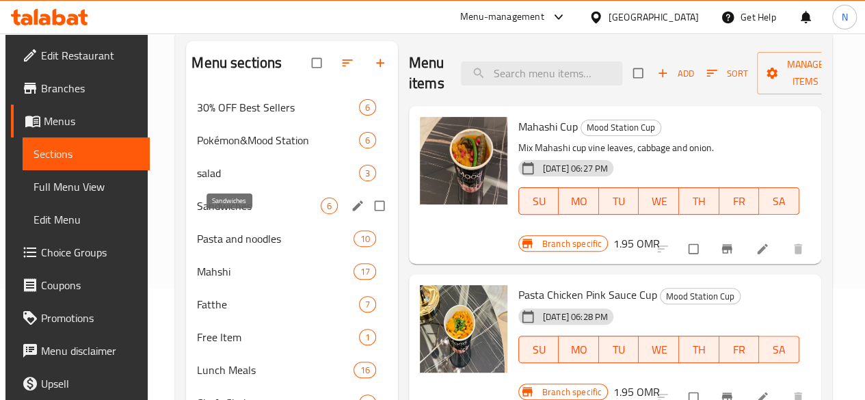
scroll to position [44, 0]
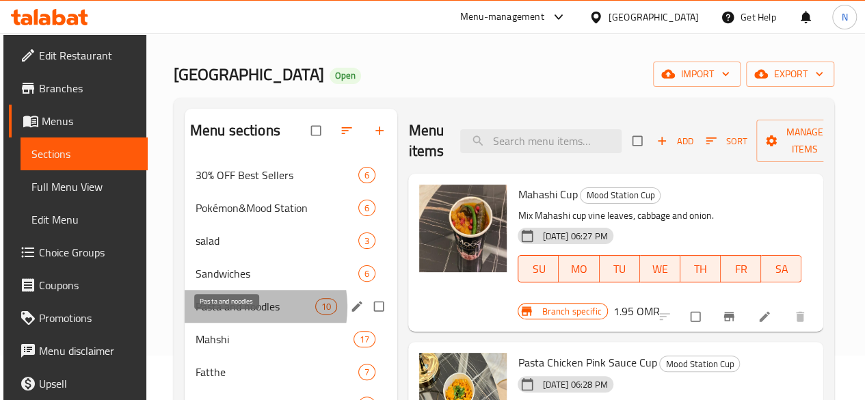
click at [231, 314] on span "Pasta and noodles" at bounding box center [255, 306] width 120 height 16
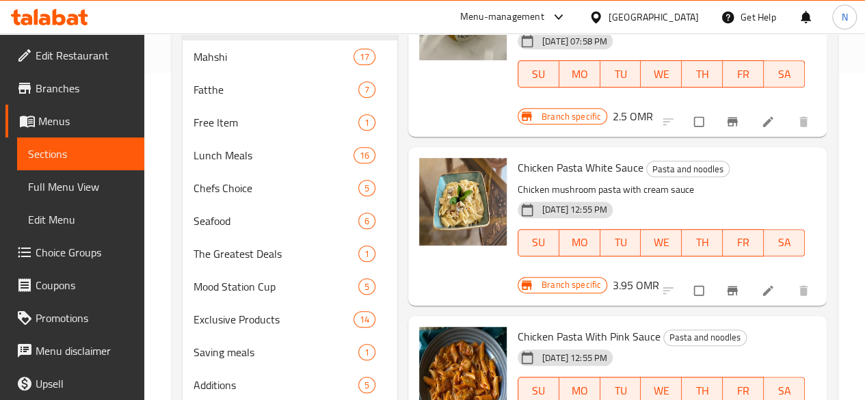
scroll to position [249, 0]
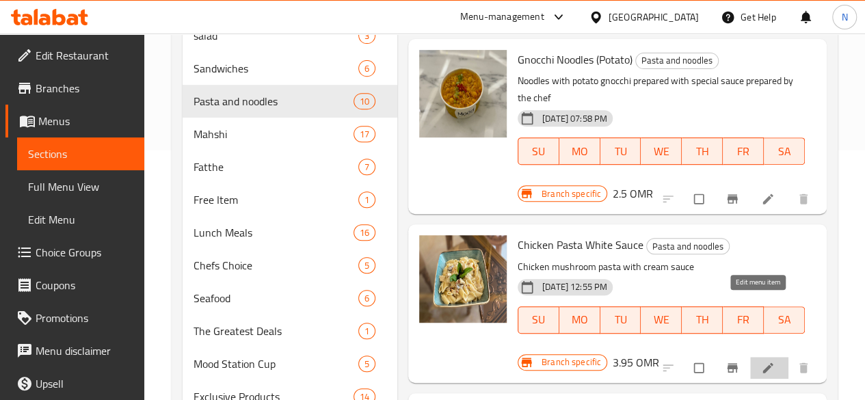
click at [761, 361] on icon at bounding box center [768, 368] width 14 height 14
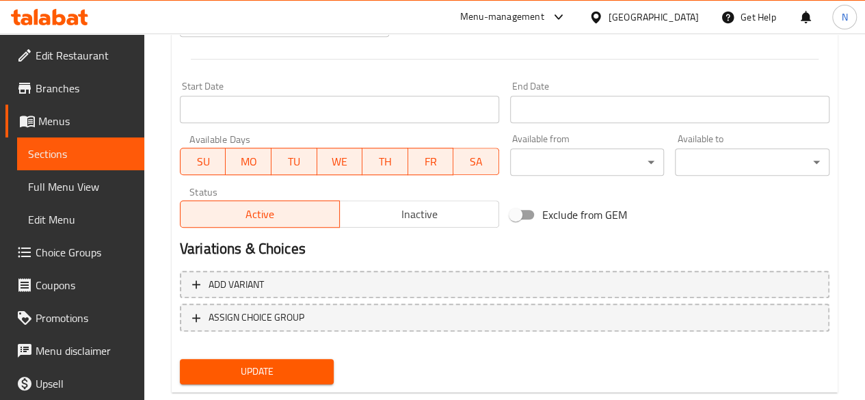
scroll to position [586, 0]
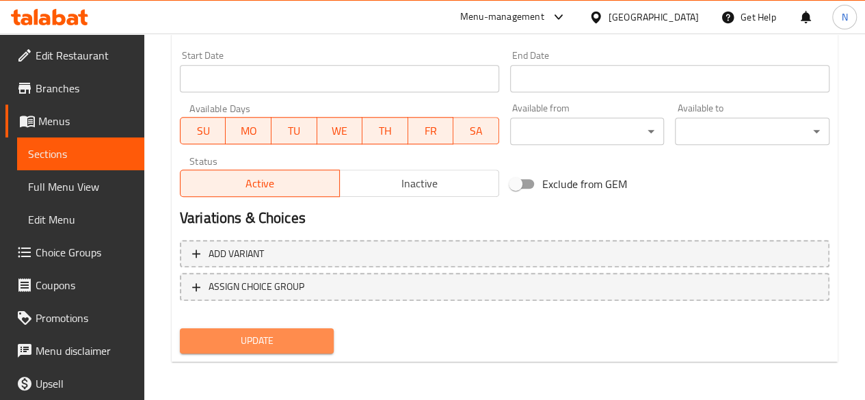
click at [295, 344] on span "Update" at bounding box center [257, 340] width 133 height 17
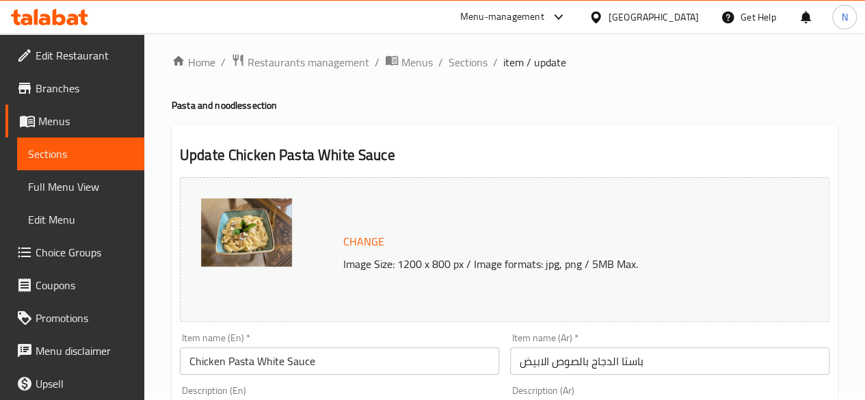
scroll to position [0, 0]
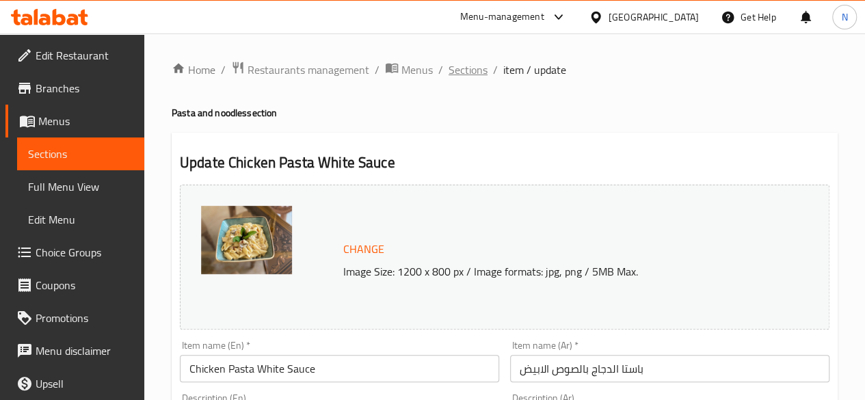
click at [469, 72] on span "Sections" at bounding box center [467, 70] width 39 height 16
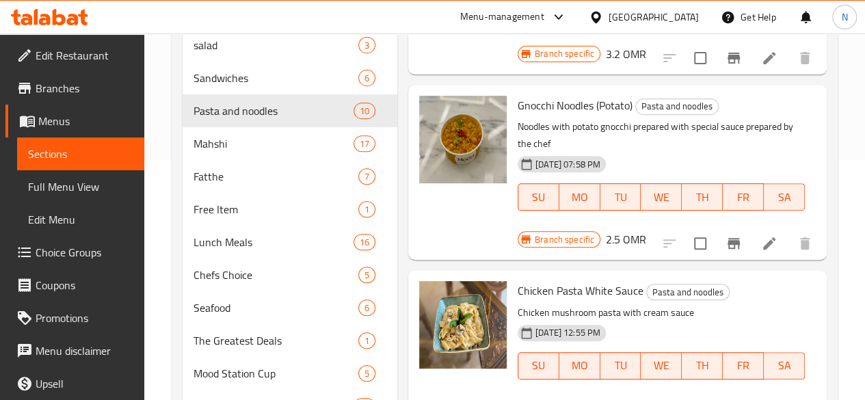
scroll to position [410, 0]
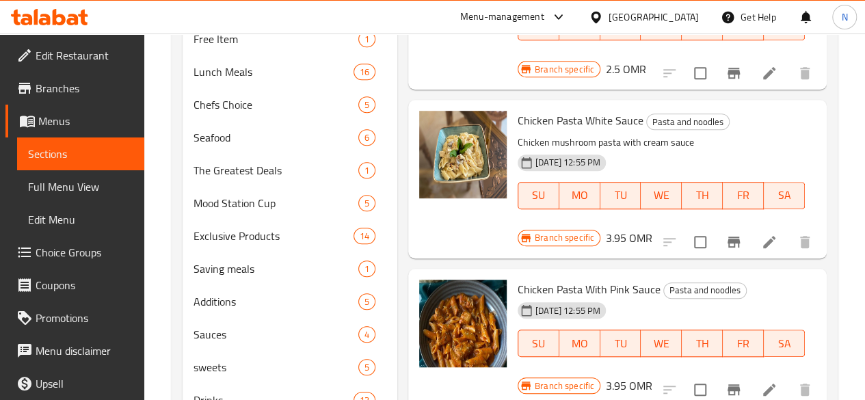
click at [498, 161] on div "Menu items Add Sort Manage items Korean Raman Pasta and noodles ‏korean ramen m…" at bounding box center [611, 99] width 429 height 712
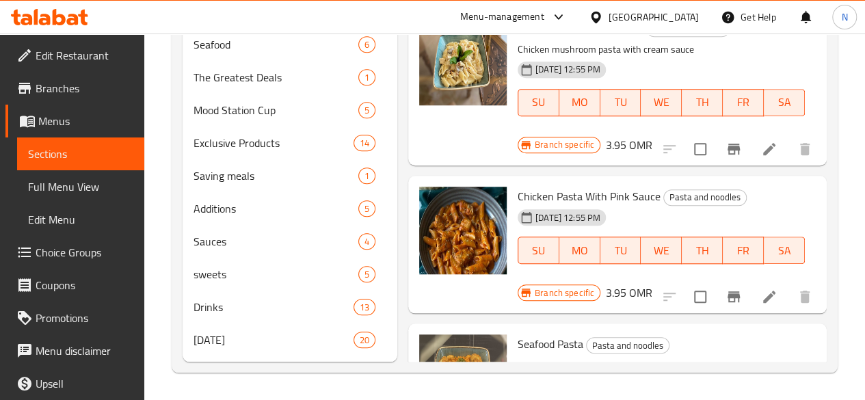
scroll to position [523, 0]
